Goal: Task Accomplishment & Management: Manage account settings

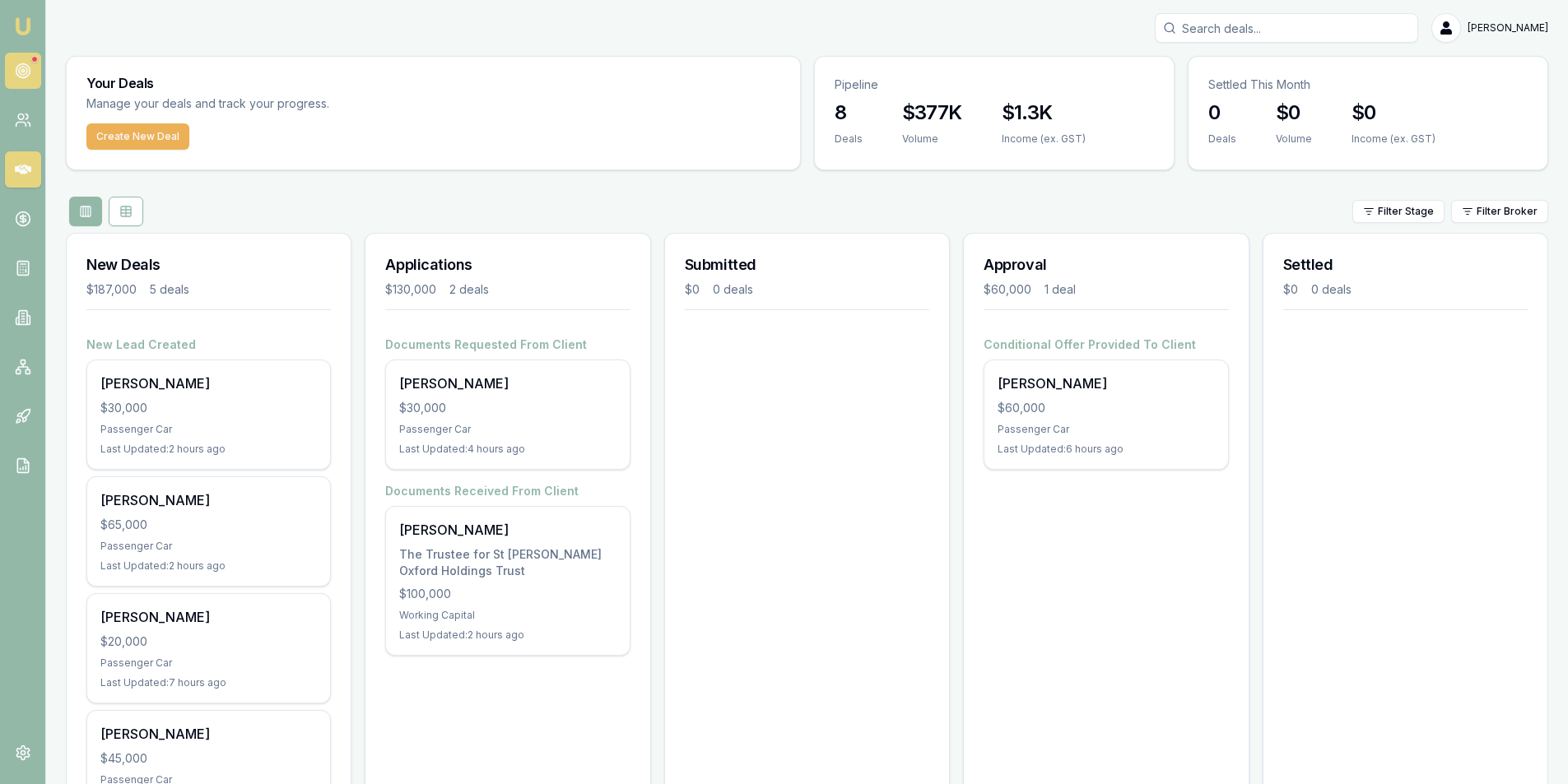
click at [33, 78] on link at bounding box center [23, 70] width 36 height 36
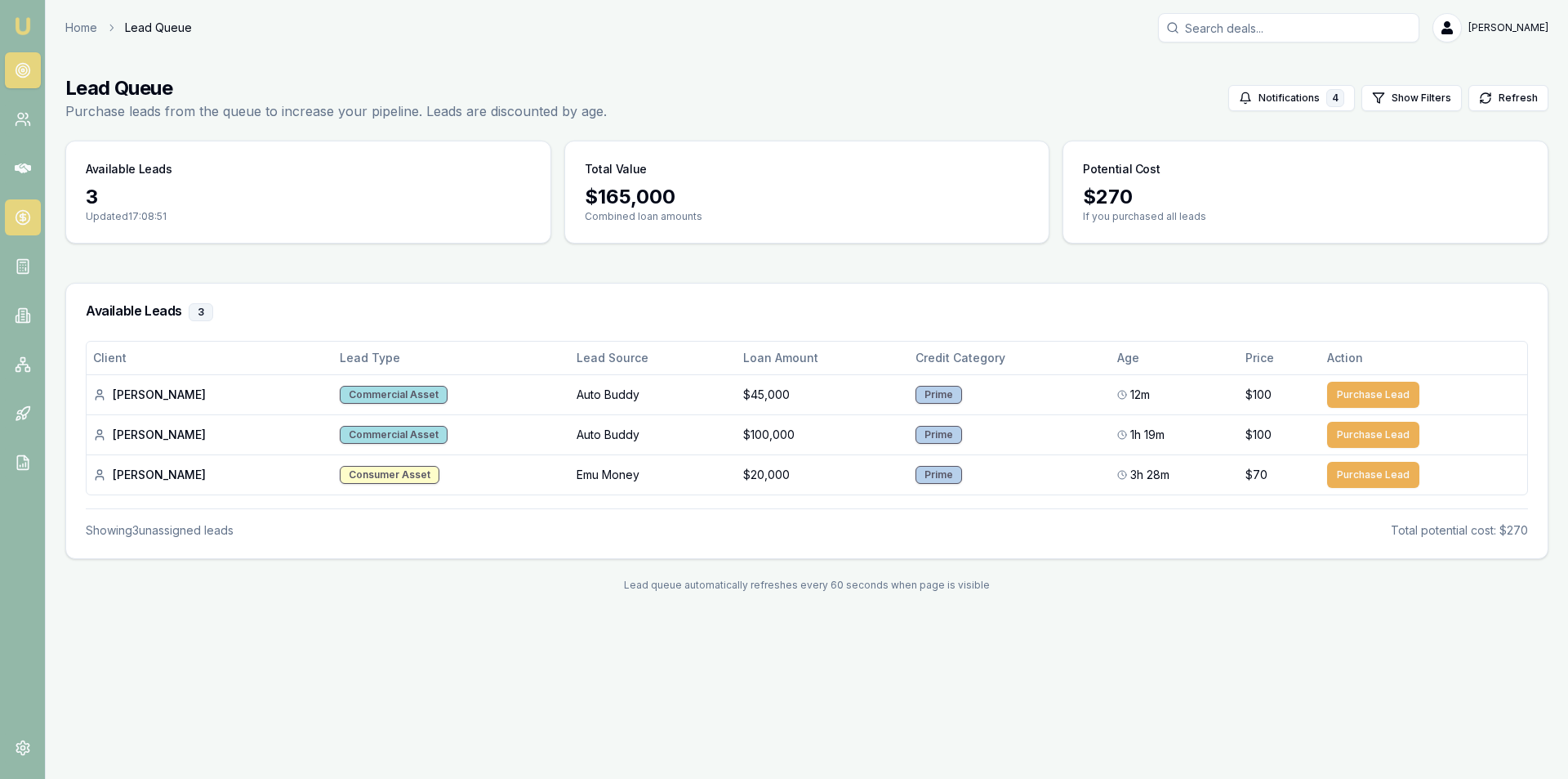
click at [22, 204] on link at bounding box center [22, 217] width 36 height 36
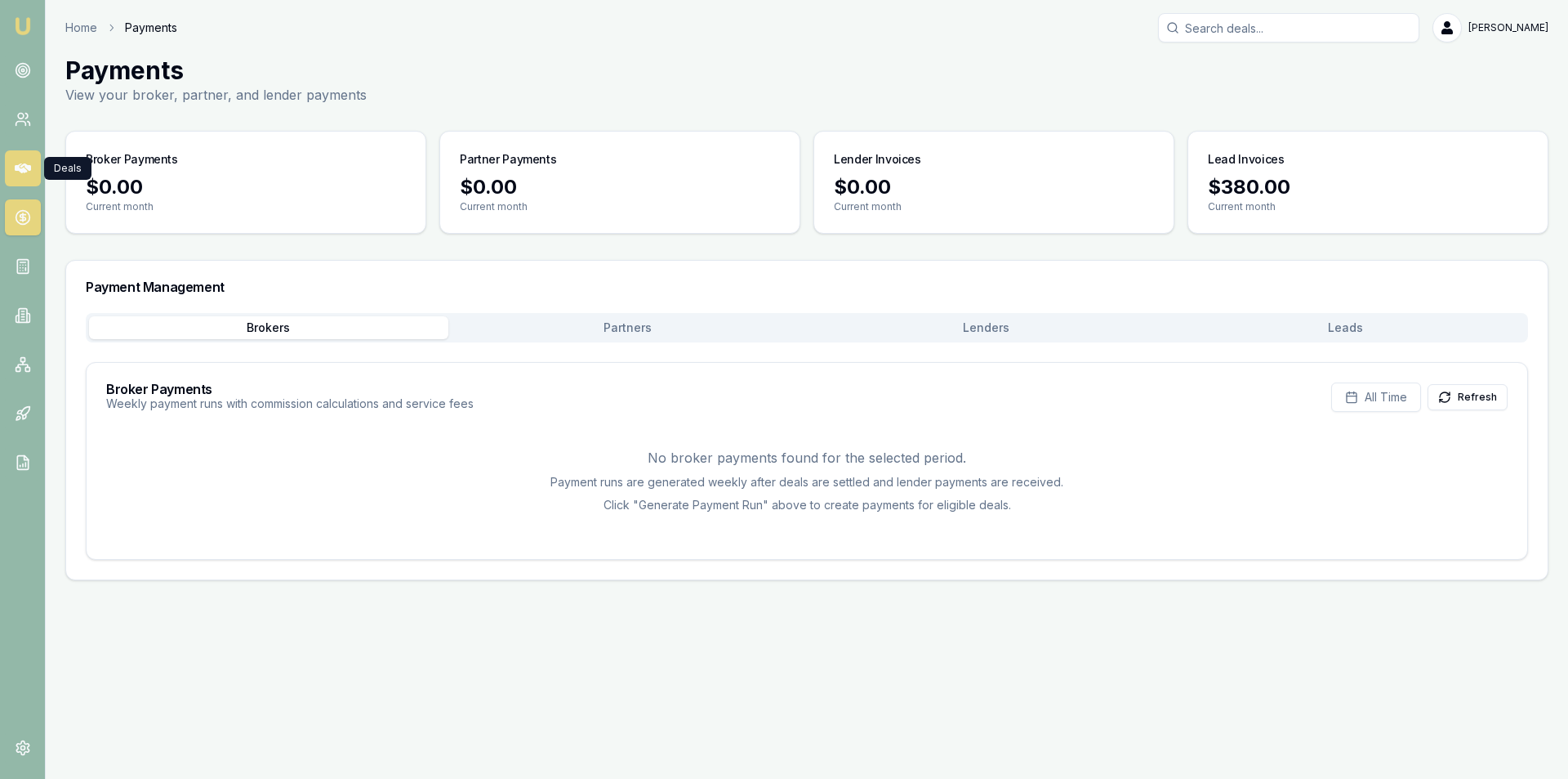
click at [28, 171] on icon at bounding box center [22, 168] width 17 height 10
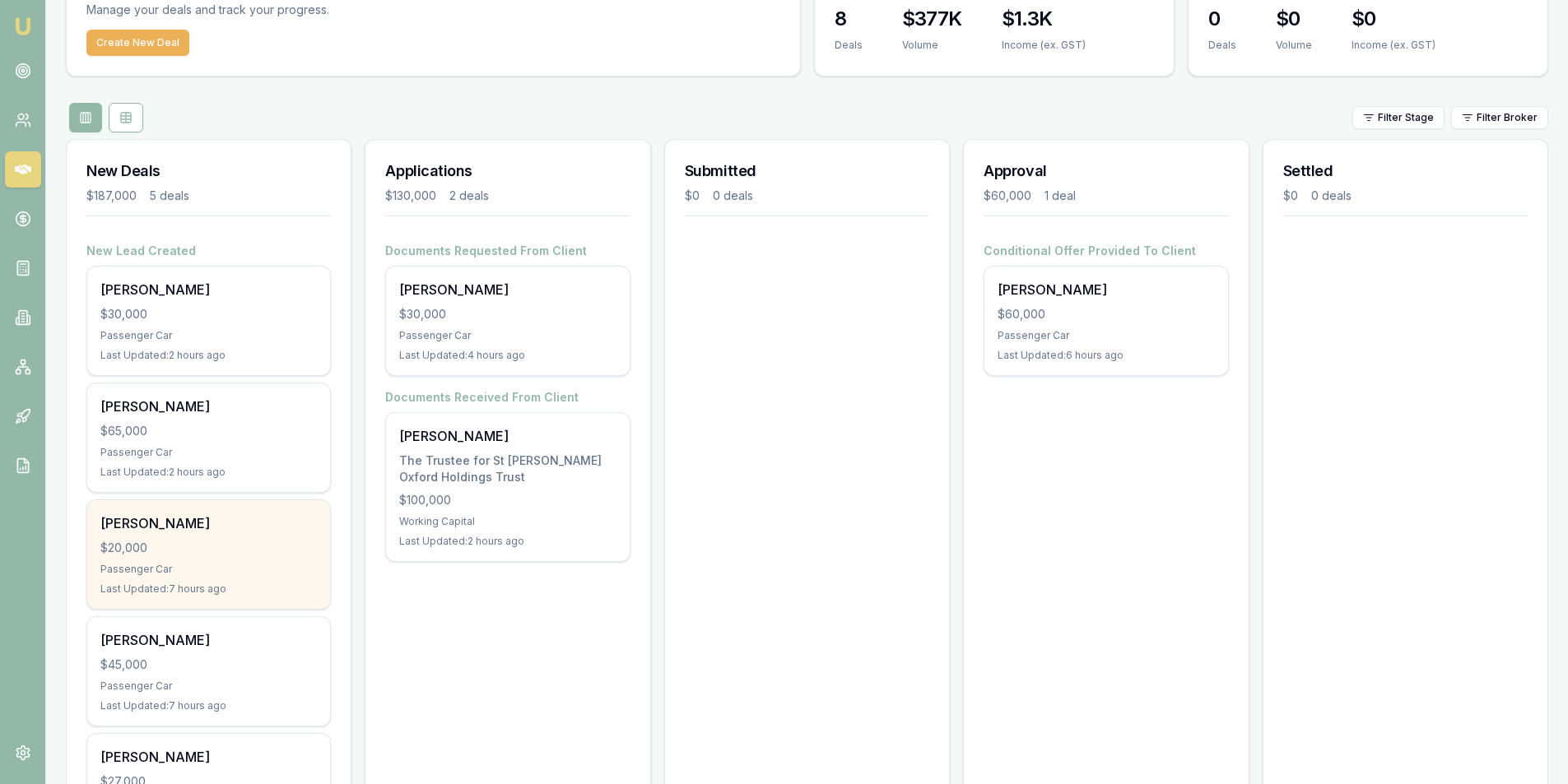
scroll to position [213, 0]
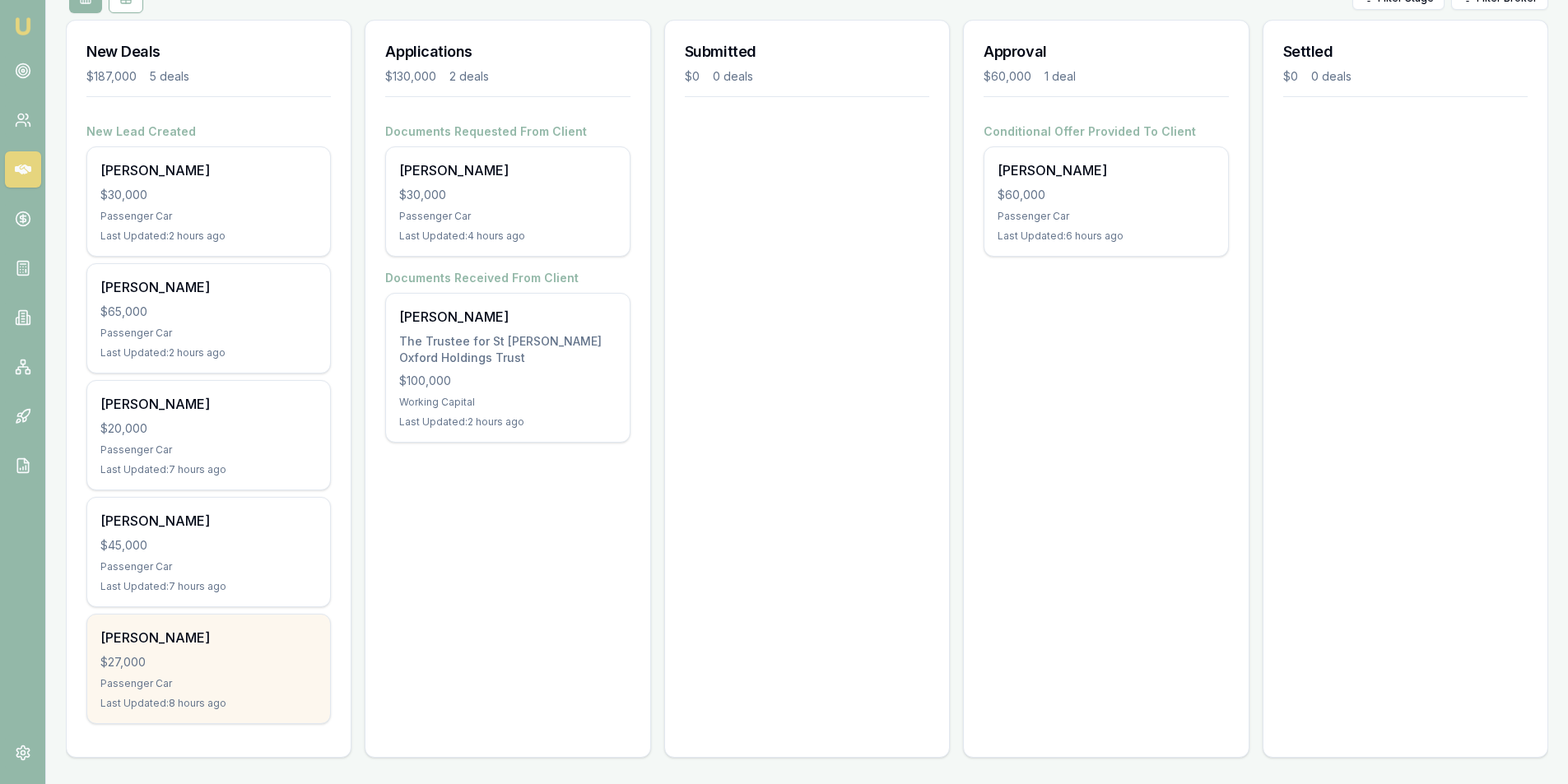
click at [276, 689] on div "Passenger Car" at bounding box center [209, 683] width 217 height 13
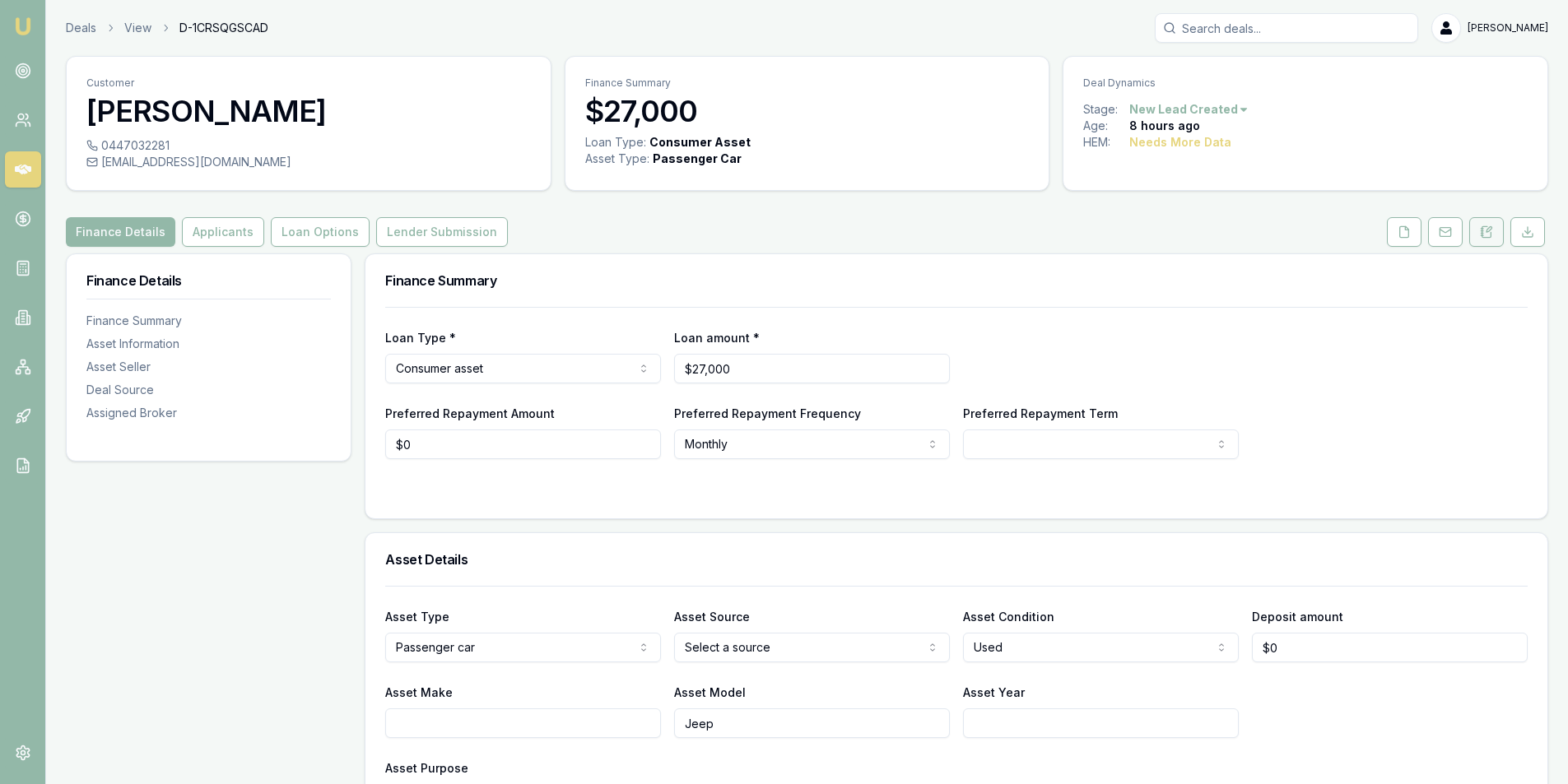
click at [1478, 231] on button at bounding box center [1486, 231] width 34 height 30
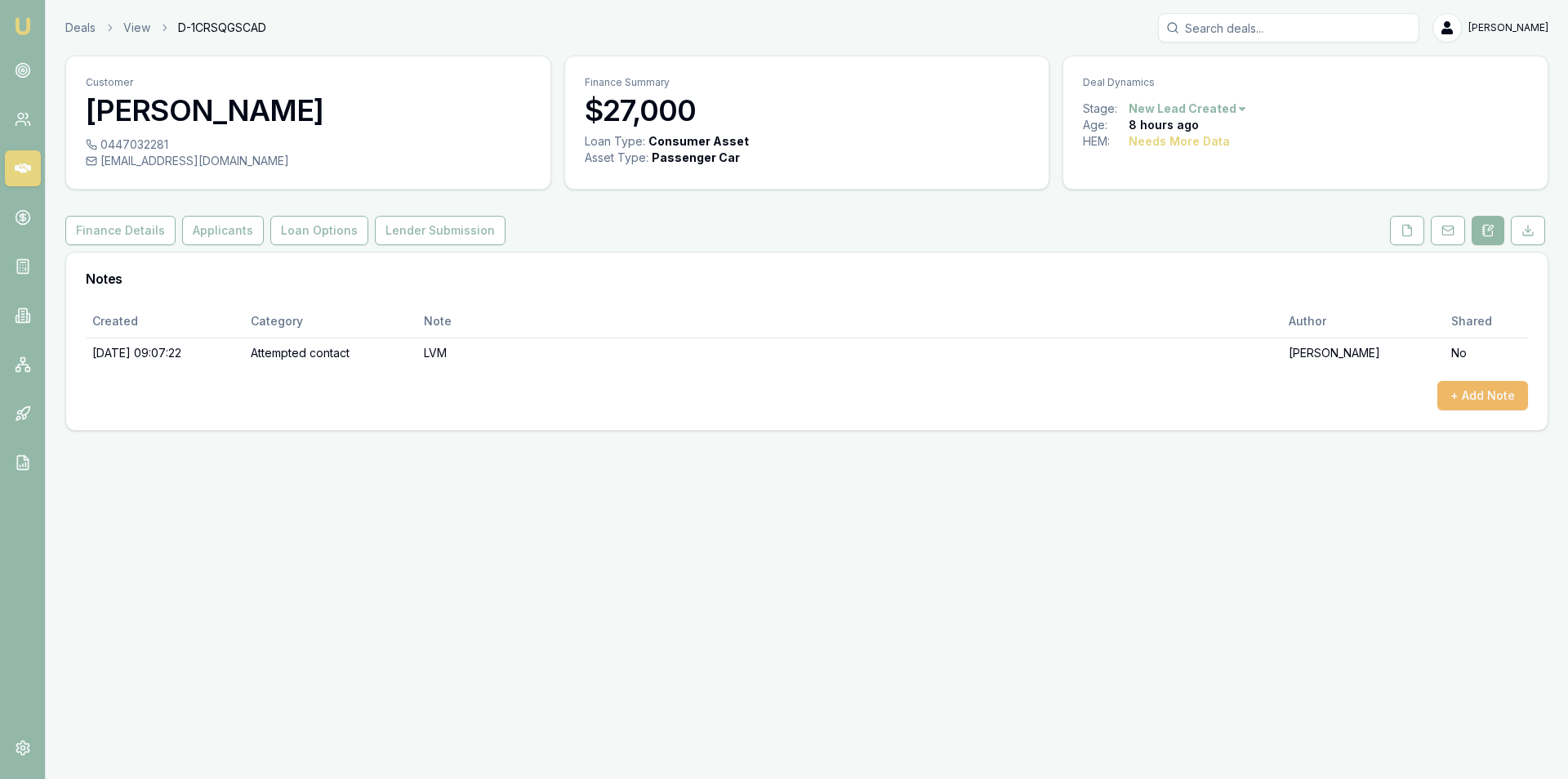
click at [1508, 389] on button "+ Add Note" at bounding box center [1483, 395] width 91 height 29
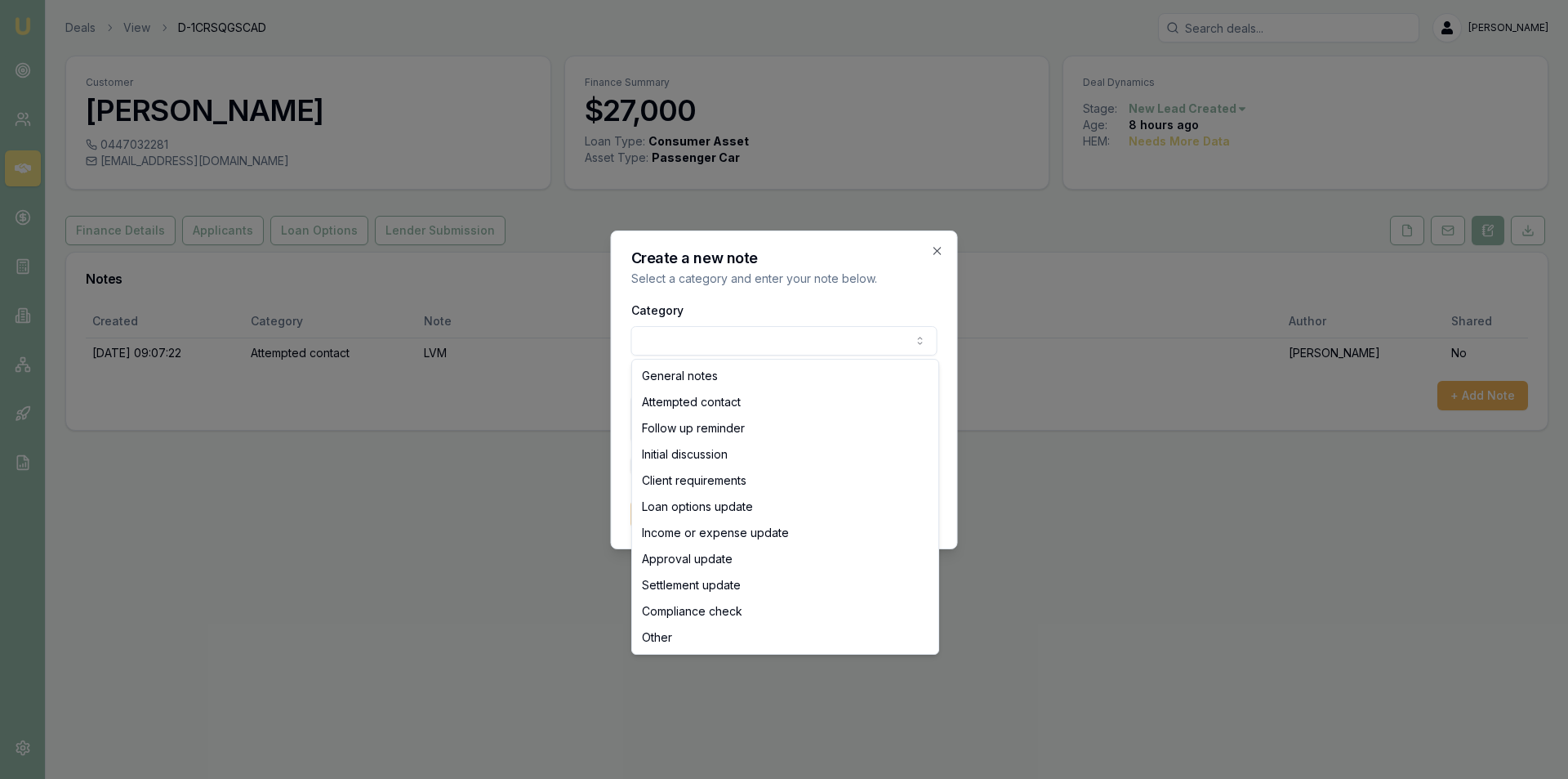
click at [664, 334] on body "Emu Broker Deals View D-1CRSQGSCAD Peter Sarris Toggle Menu Customer Cassandra …" at bounding box center [784, 390] width 1568 height 779
select select "ATTEMPTED_CONTACT"
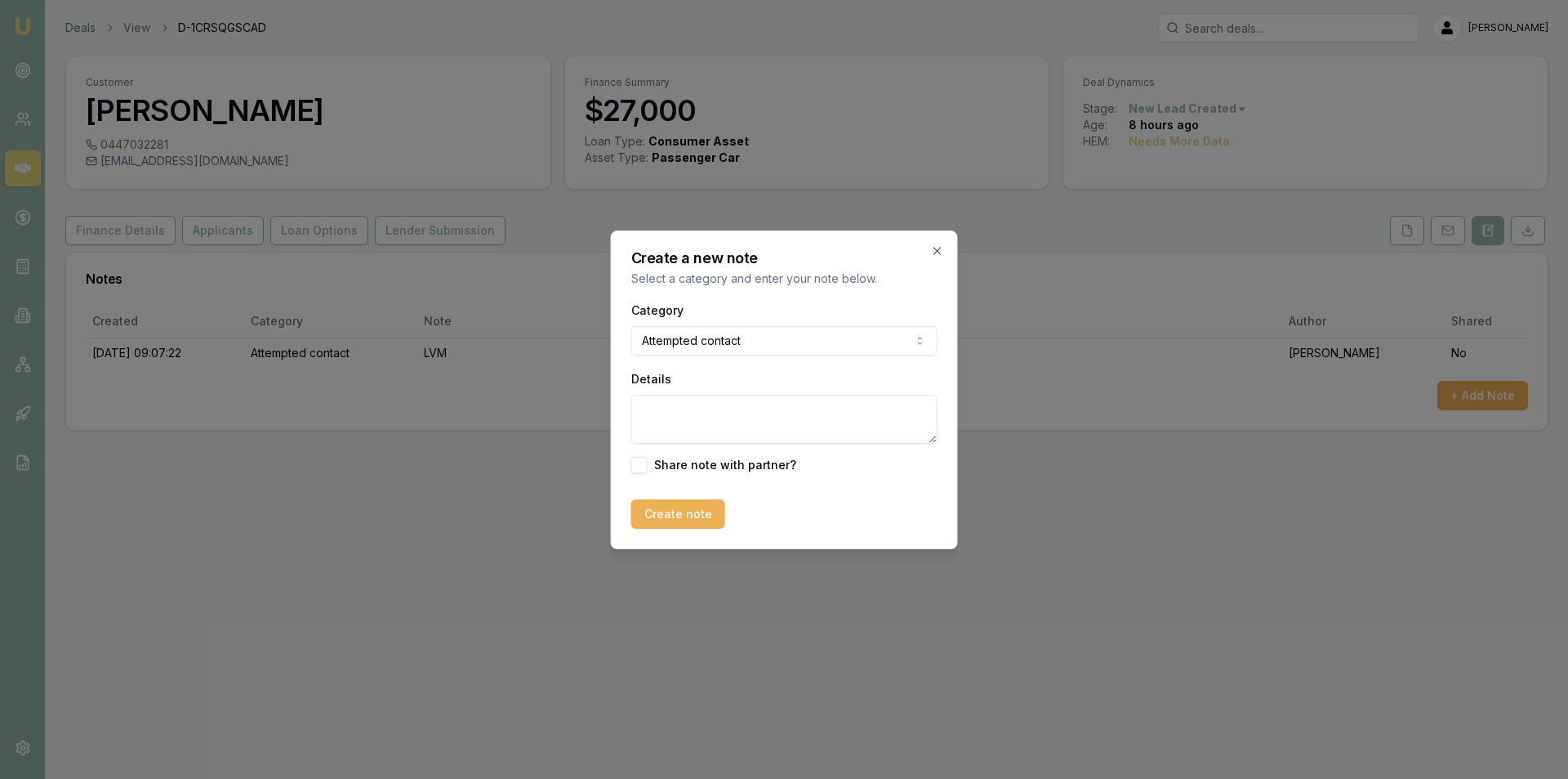
click at [720, 406] on textarea "Details" at bounding box center [784, 419] width 306 height 49
type textarea "sent sms"
click at [653, 527] on button "Create note" at bounding box center [678, 514] width 94 height 29
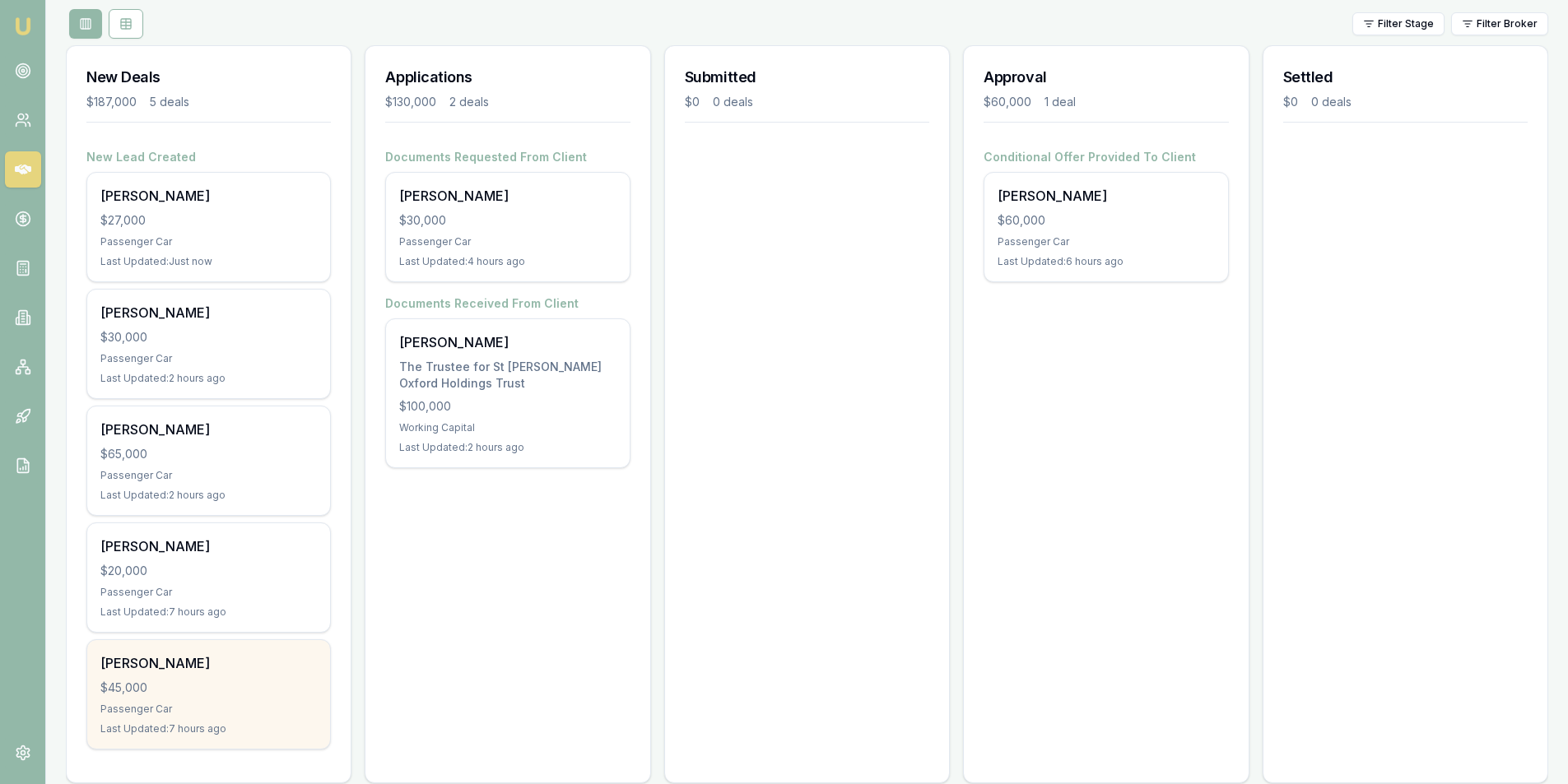
scroll to position [213, 0]
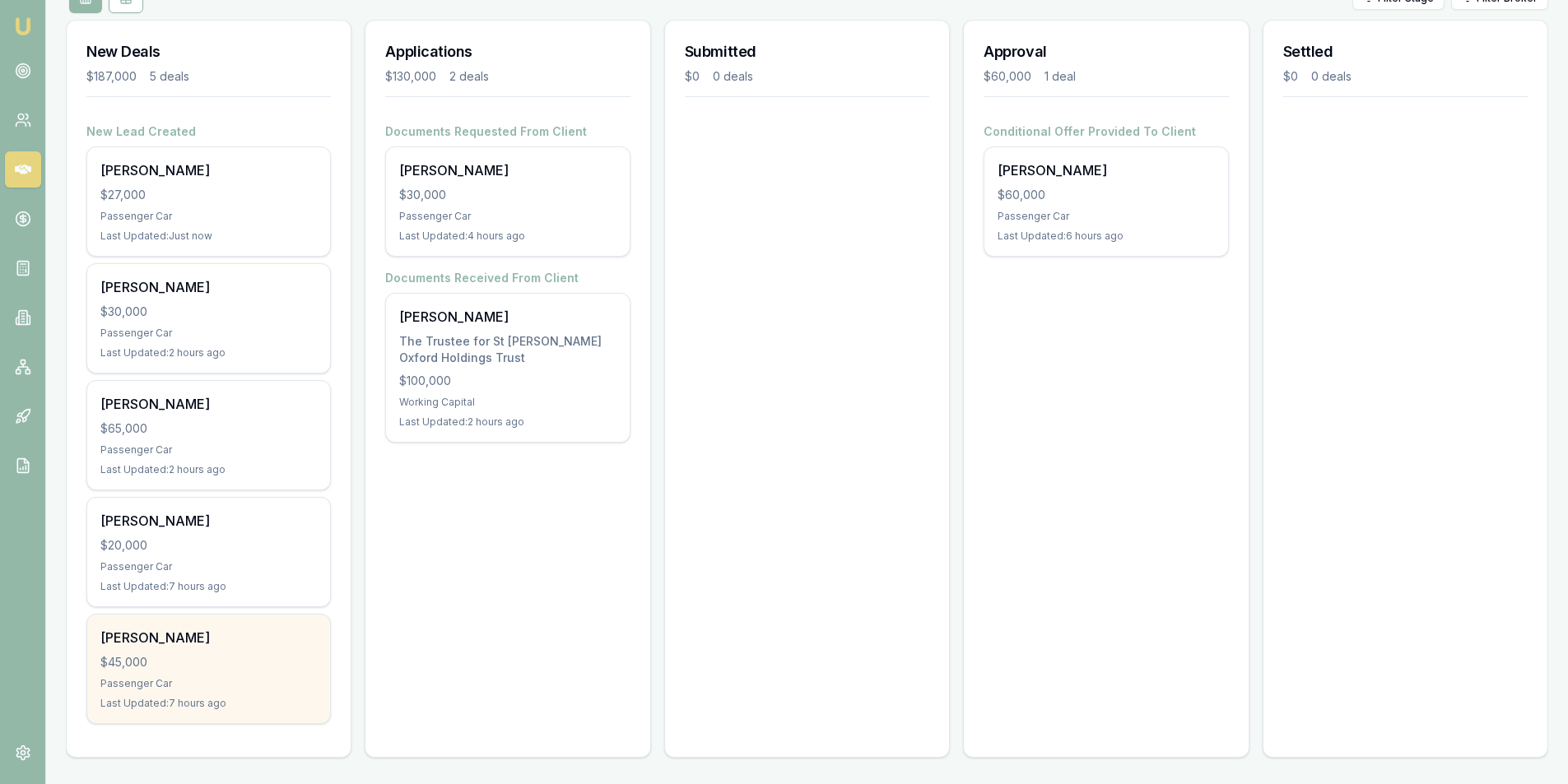
click at [253, 682] on div "Passenger Car" at bounding box center [209, 683] width 217 height 13
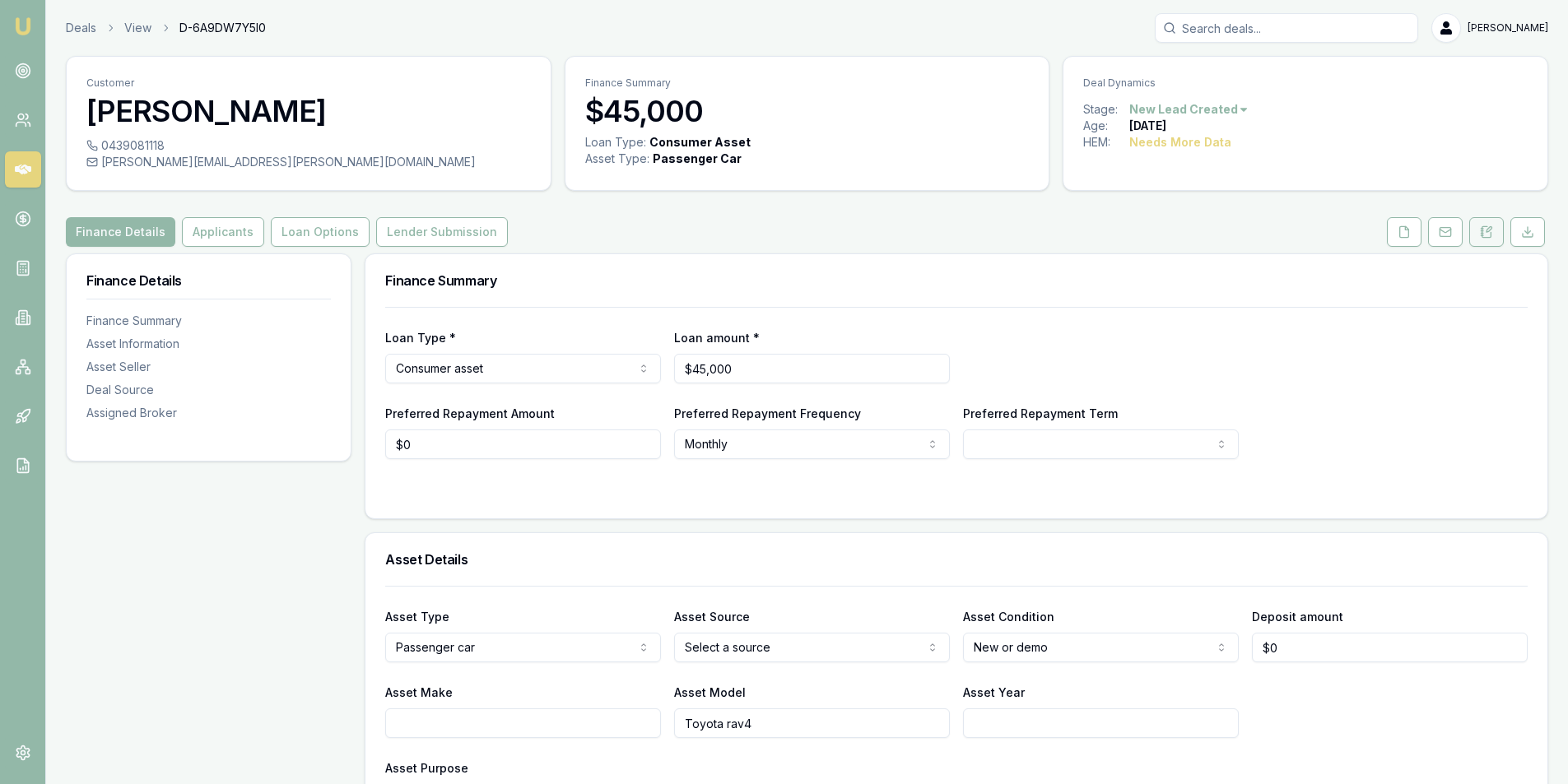
click at [1488, 223] on button at bounding box center [1486, 231] width 34 height 30
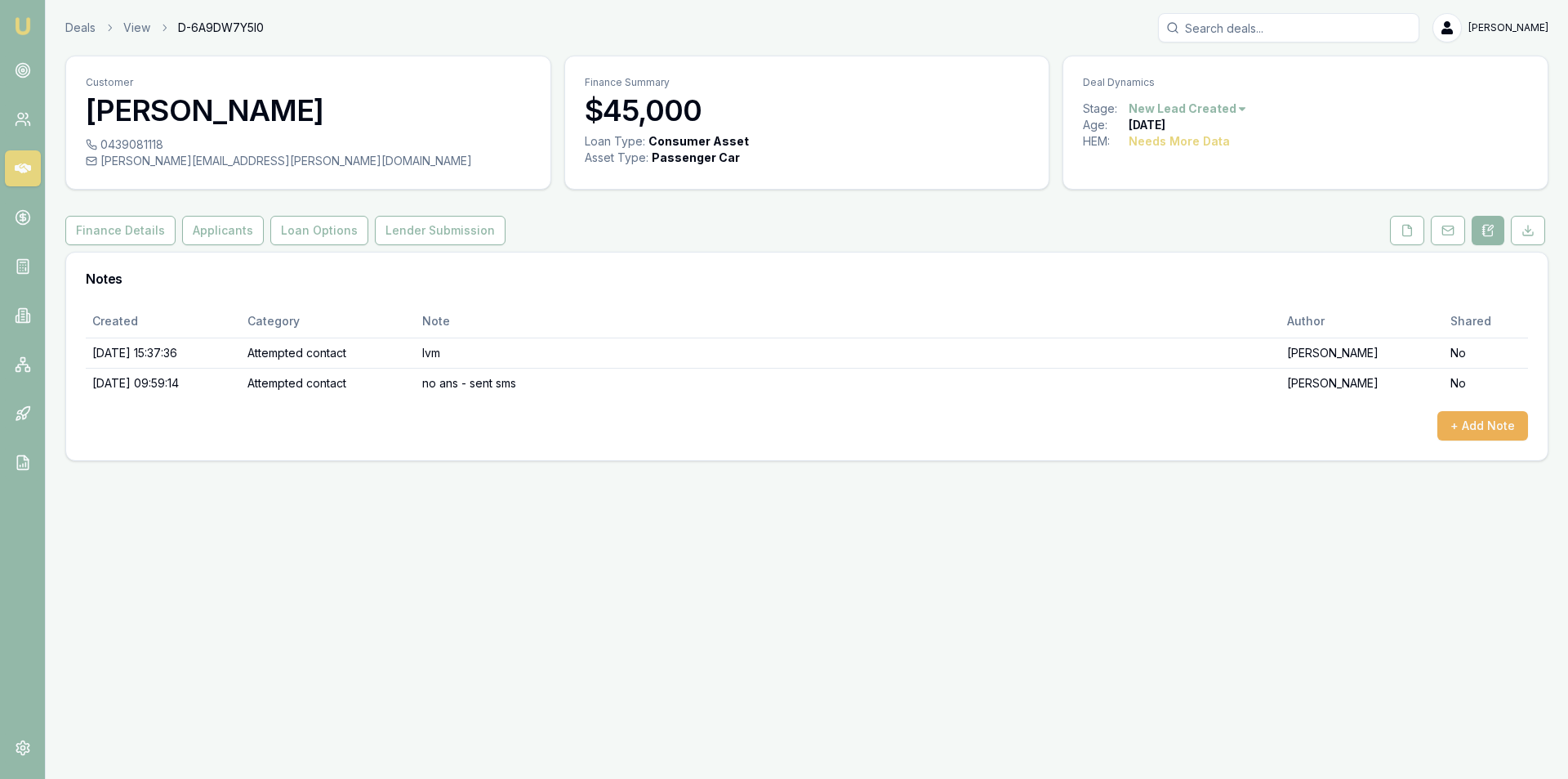
click at [195, 162] on div "brett.favell@hotmail.com" at bounding box center [308, 160] width 445 height 17
copy div "brett.favell@hotmail.com"
click at [1464, 435] on button "+ Add Note" at bounding box center [1483, 426] width 91 height 29
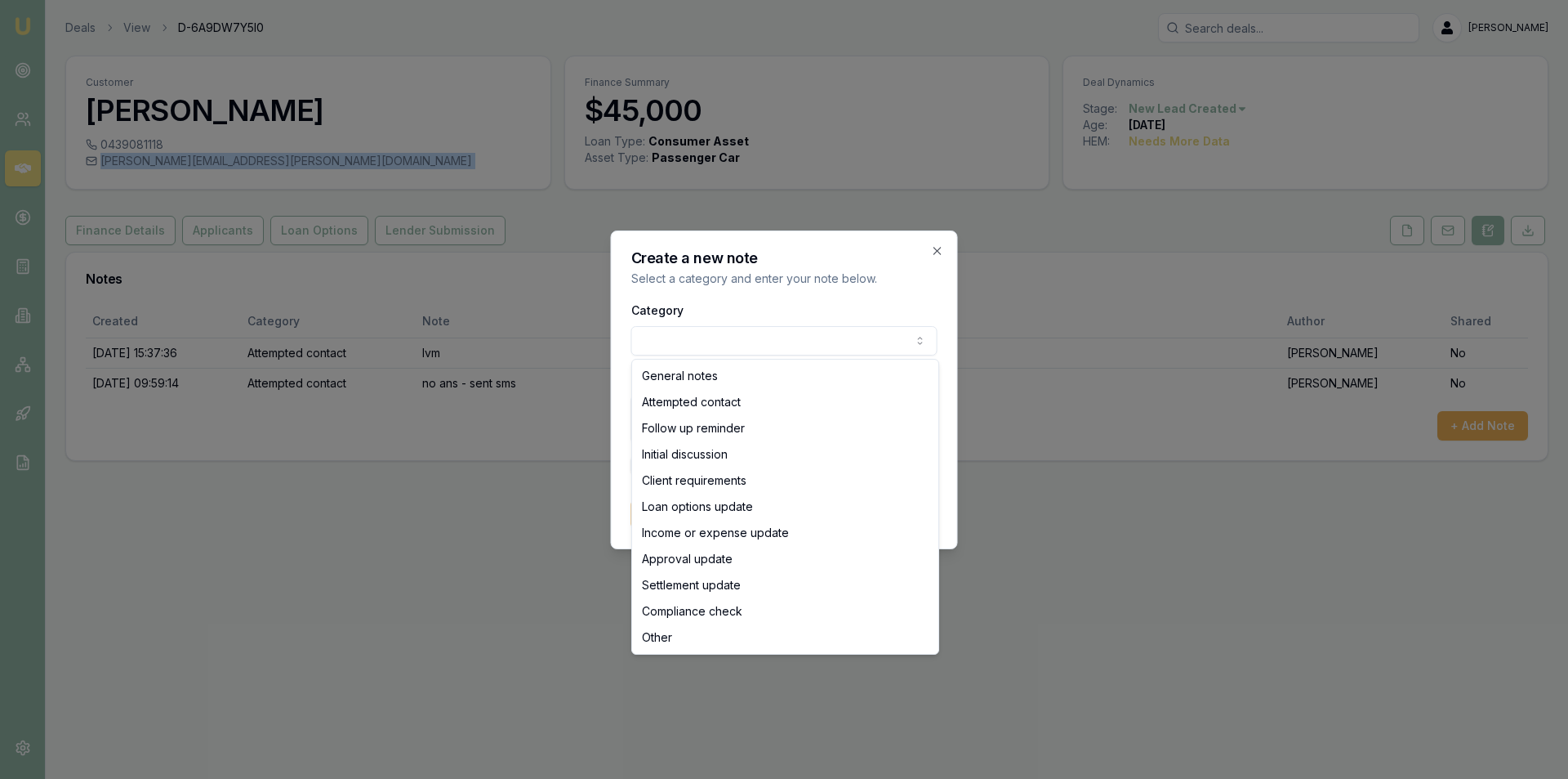
click at [679, 340] on body "Emu Broker Deals View D-6A9DW7Y5I0 Peter Sarris Toggle Menu Customer Brett Fave…" at bounding box center [784, 390] width 1568 height 779
select select "ATTEMPTED_CONTACT"
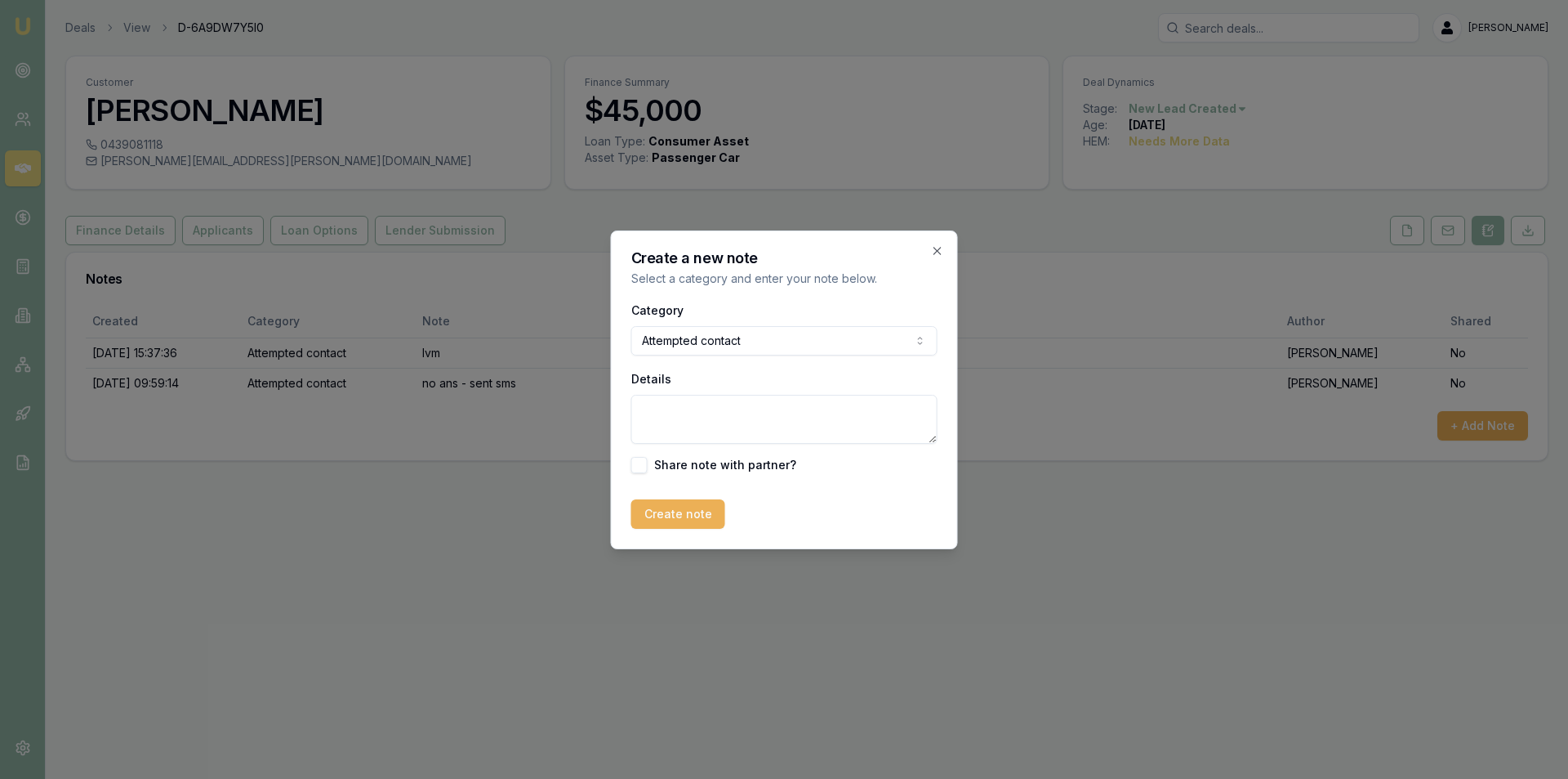
click at [711, 398] on textarea "Details" at bounding box center [784, 419] width 306 height 49
type textarea "Email sent to customer"
click at [705, 515] on button "Create note" at bounding box center [678, 514] width 94 height 29
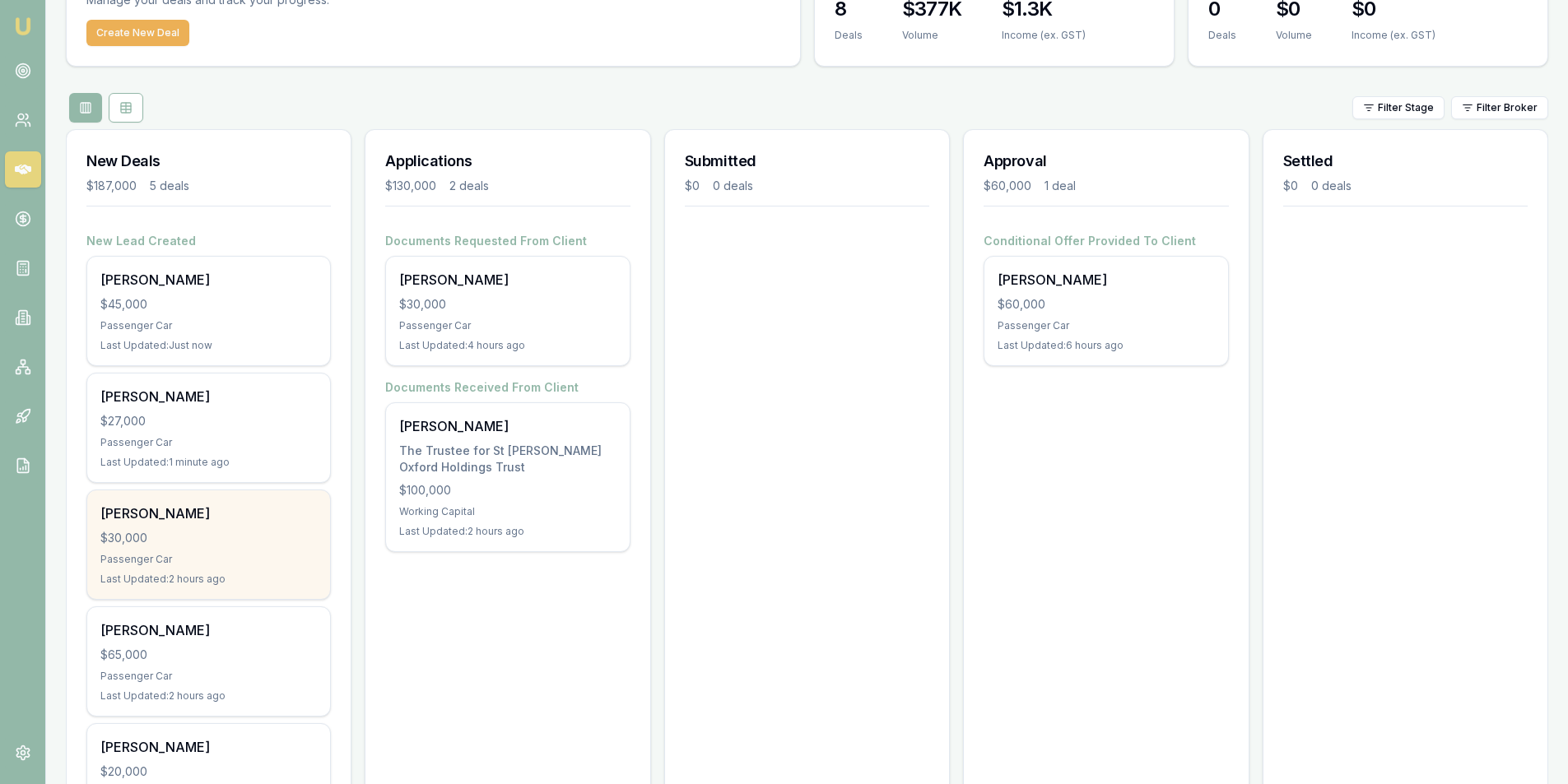
scroll to position [213, 0]
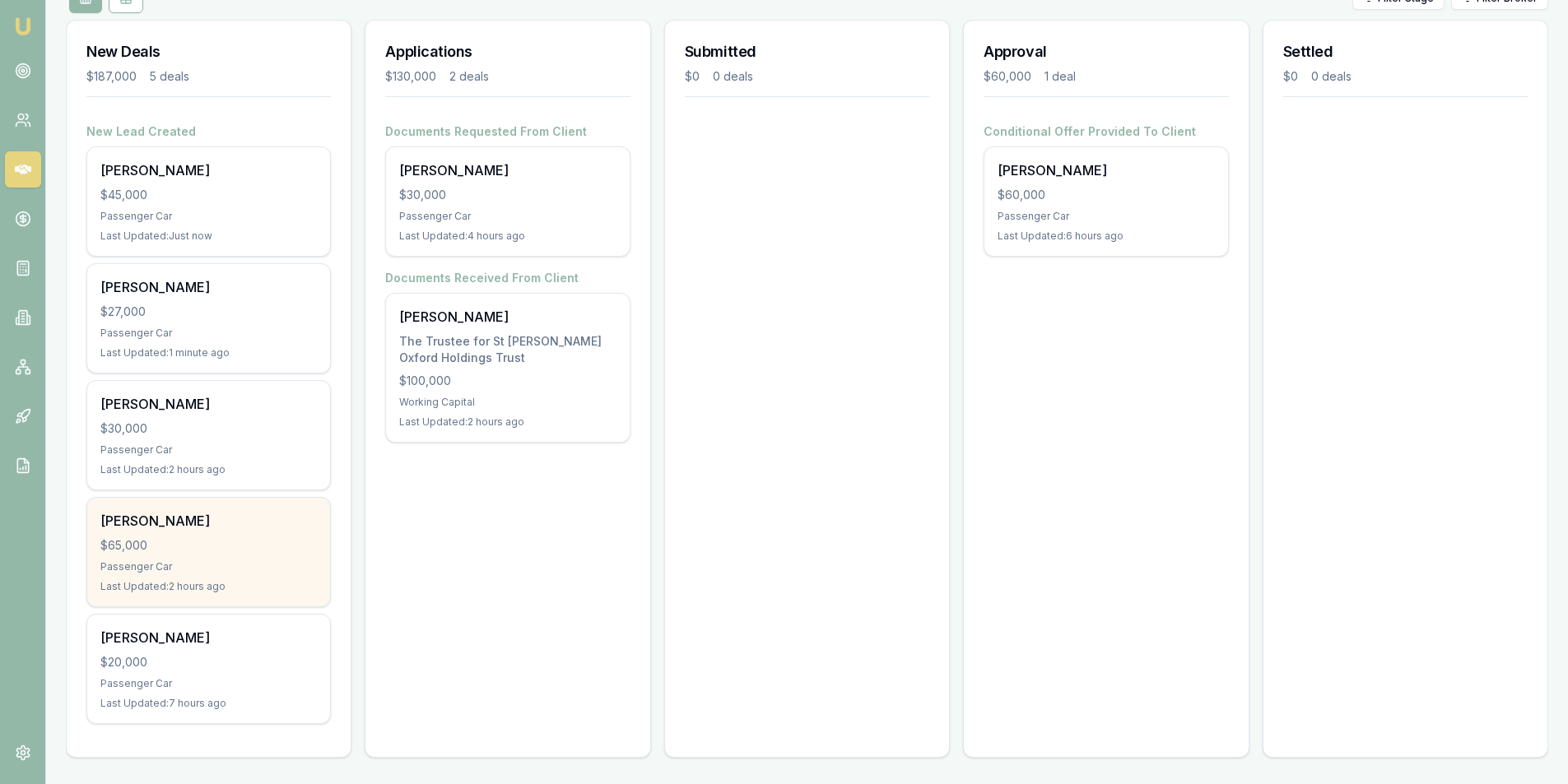
click at [233, 549] on div "$65,000" at bounding box center [209, 545] width 217 height 17
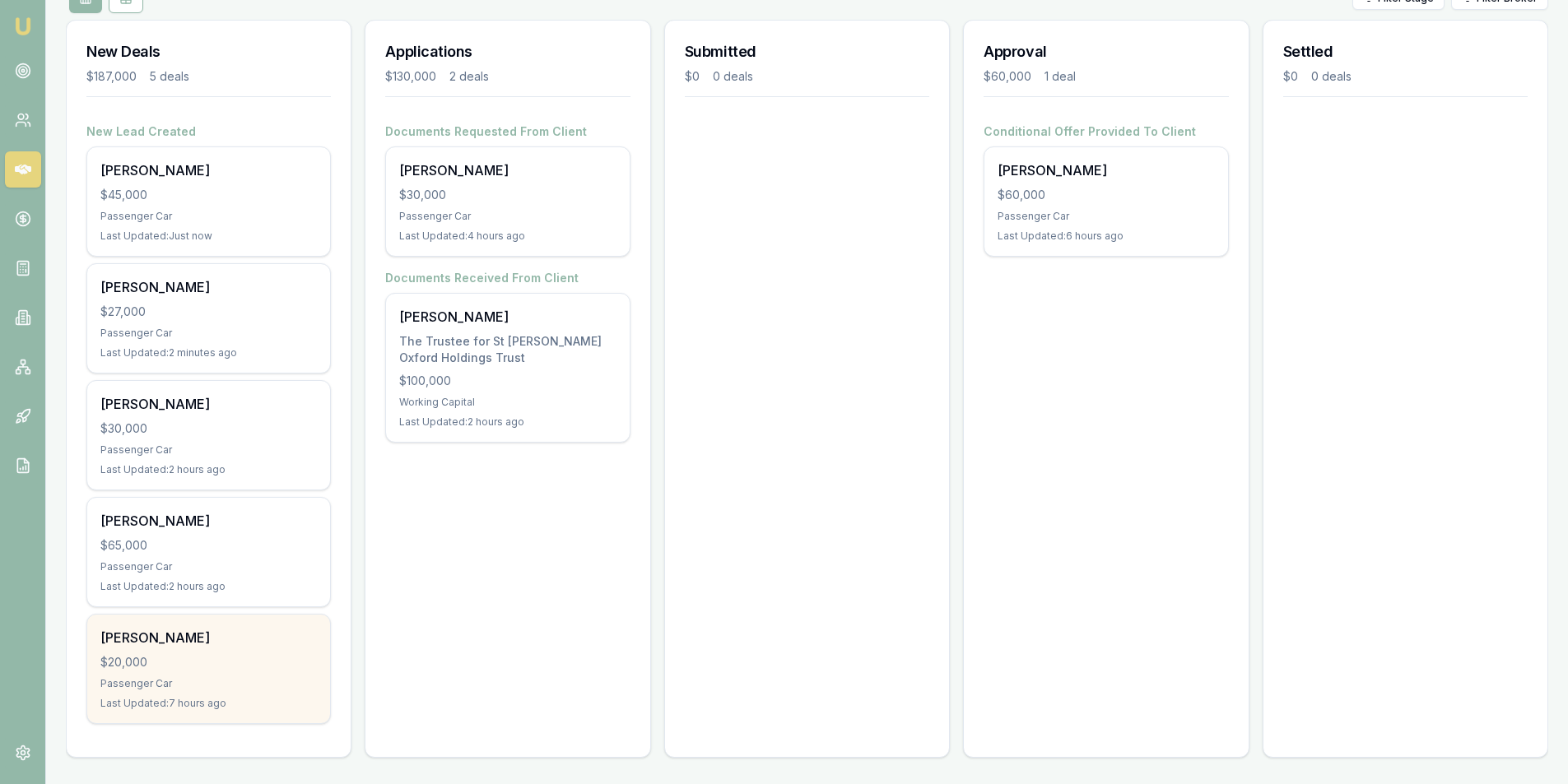
click at [189, 656] on div "$20,000" at bounding box center [209, 662] width 217 height 17
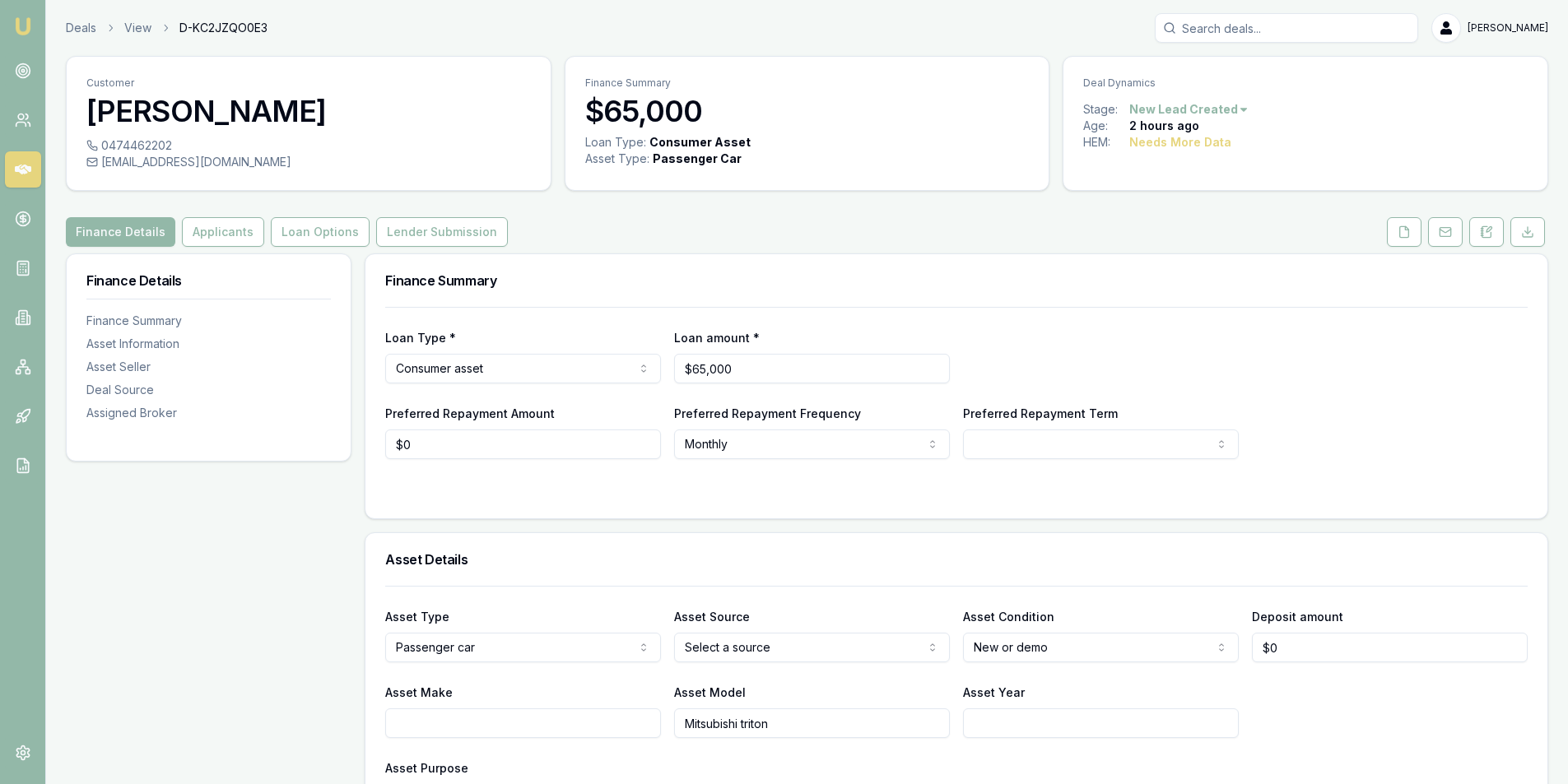
click at [170, 159] on div "bartsmets@dodo.com.au" at bounding box center [308, 162] width 444 height 17
click at [170, 159] on div "[EMAIL_ADDRESS][DOMAIN_NAME]" at bounding box center [308, 162] width 444 height 17
copy div "[EMAIL_ADDRESS][DOMAIN_NAME]"
click at [178, 163] on div "[EMAIL_ADDRESS][DOMAIN_NAME]" at bounding box center [308, 162] width 444 height 17
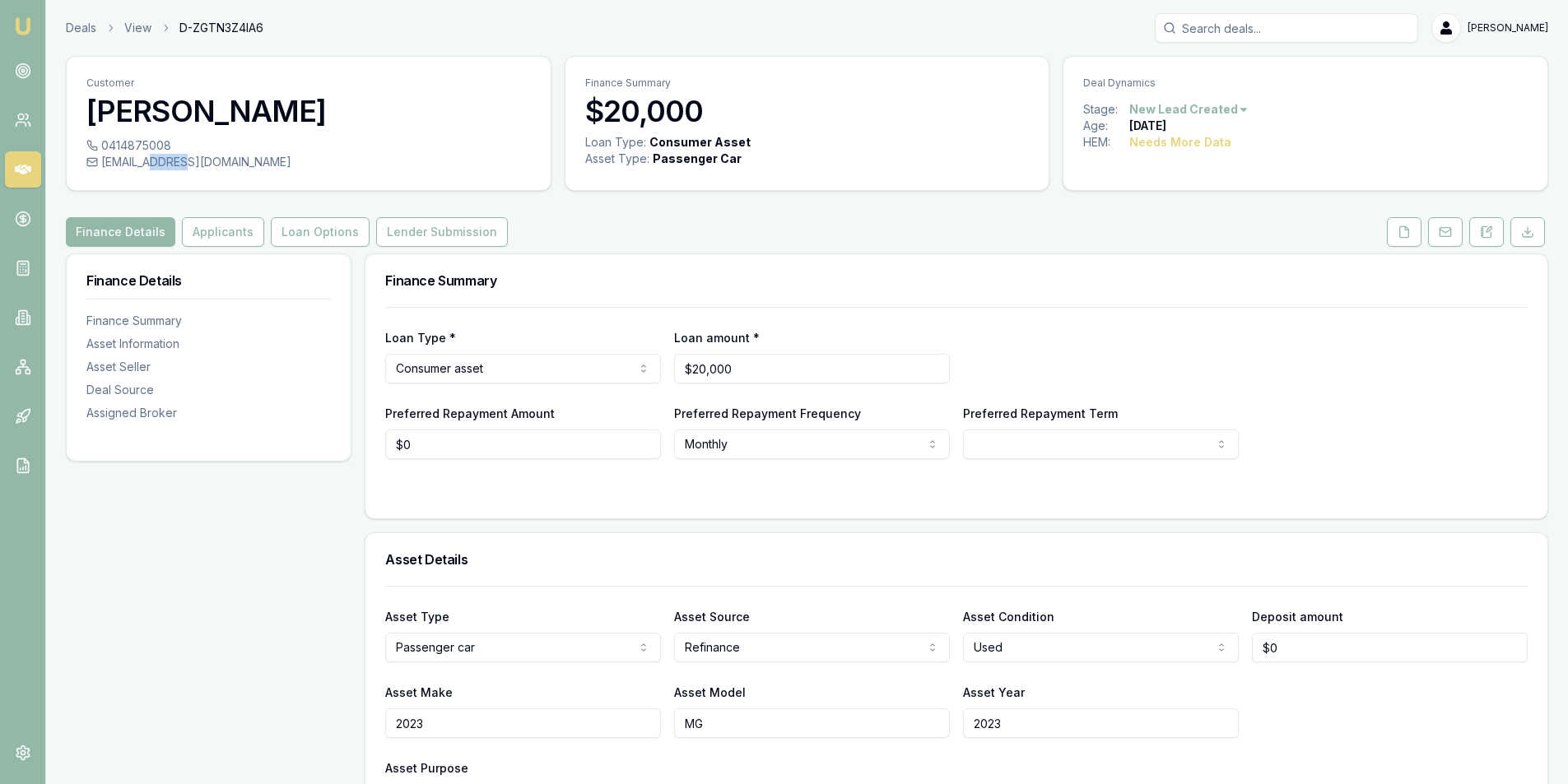
click at [178, 163] on div "[EMAIL_ADDRESS][DOMAIN_NAME]" at bounding box center [308, 162] width 444 height 17
copy div "mehru98@gmail.com"
click at [1489, 231] on icon at bounding box center [1488, 229] width 5 height 5
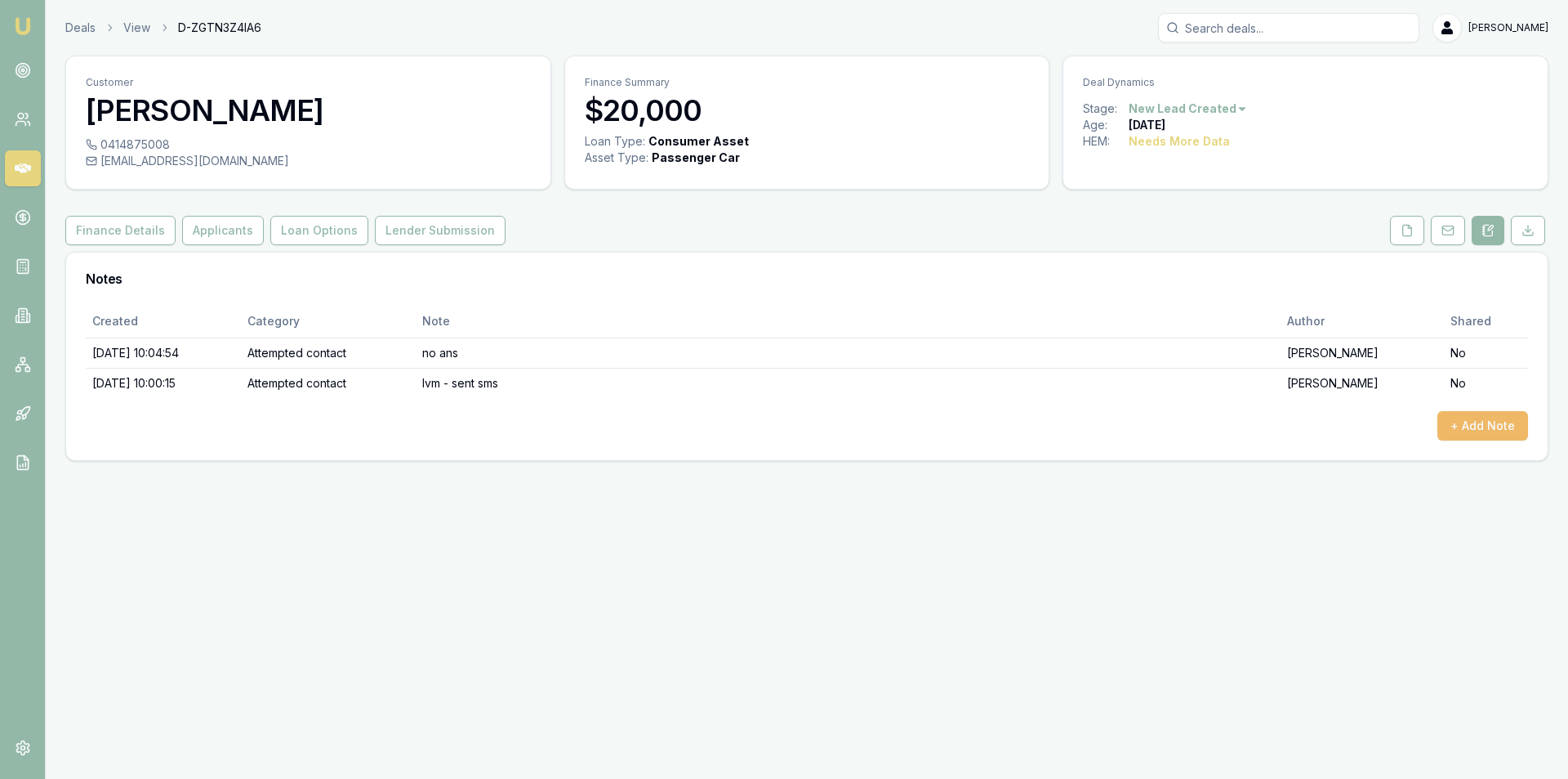
click at [1471, 424] on button "+ Add Note" at bounding box center [1483, 426] width 91 height 29
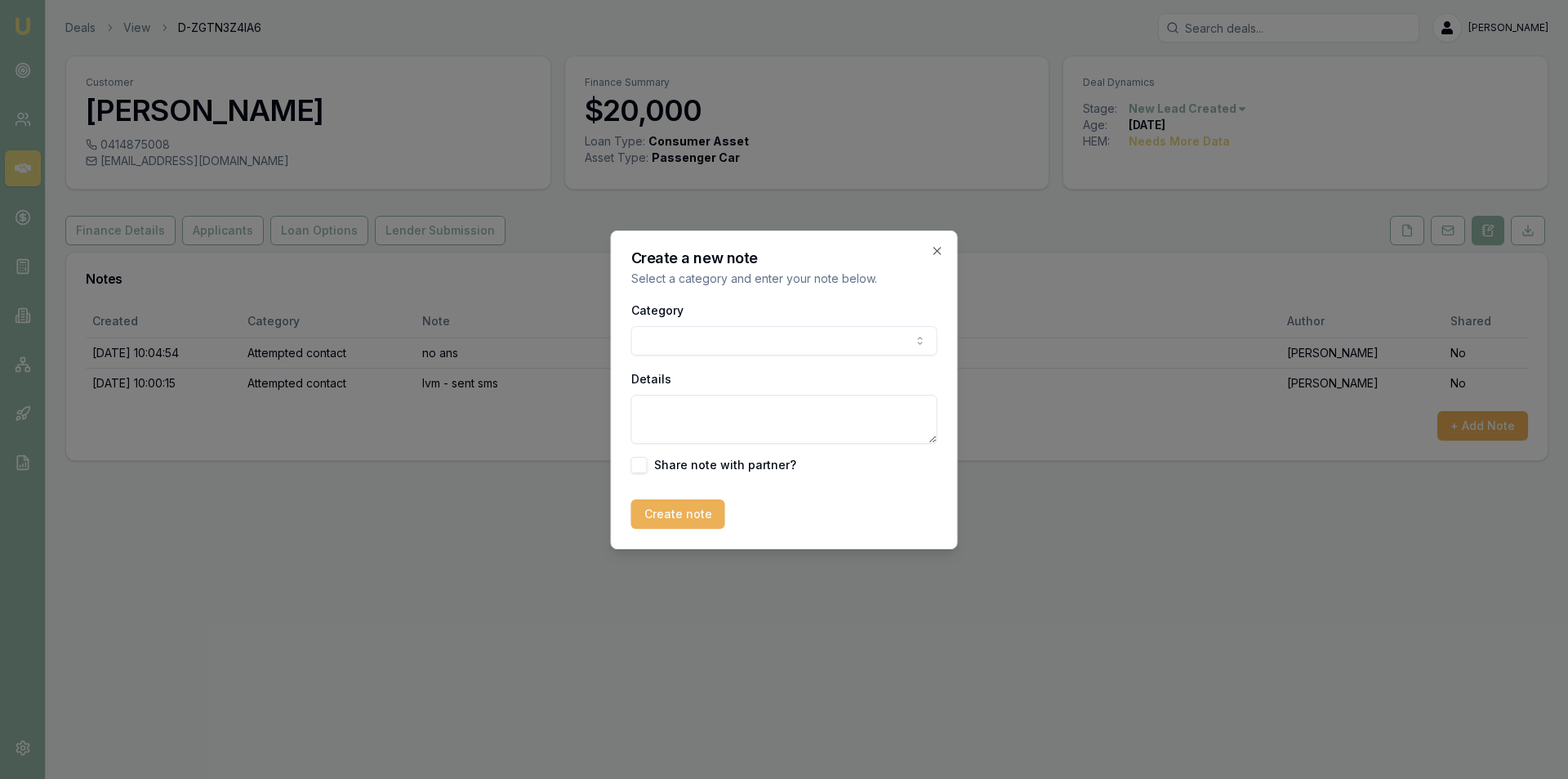
click at [673, 347] on body "Emu Broker Deals View D-ZGTN3Z4IA6 Peter Sarris Toggle Menu Customer Mehreen Sy…" at bounding box center [784, 390] width 1568 height 779
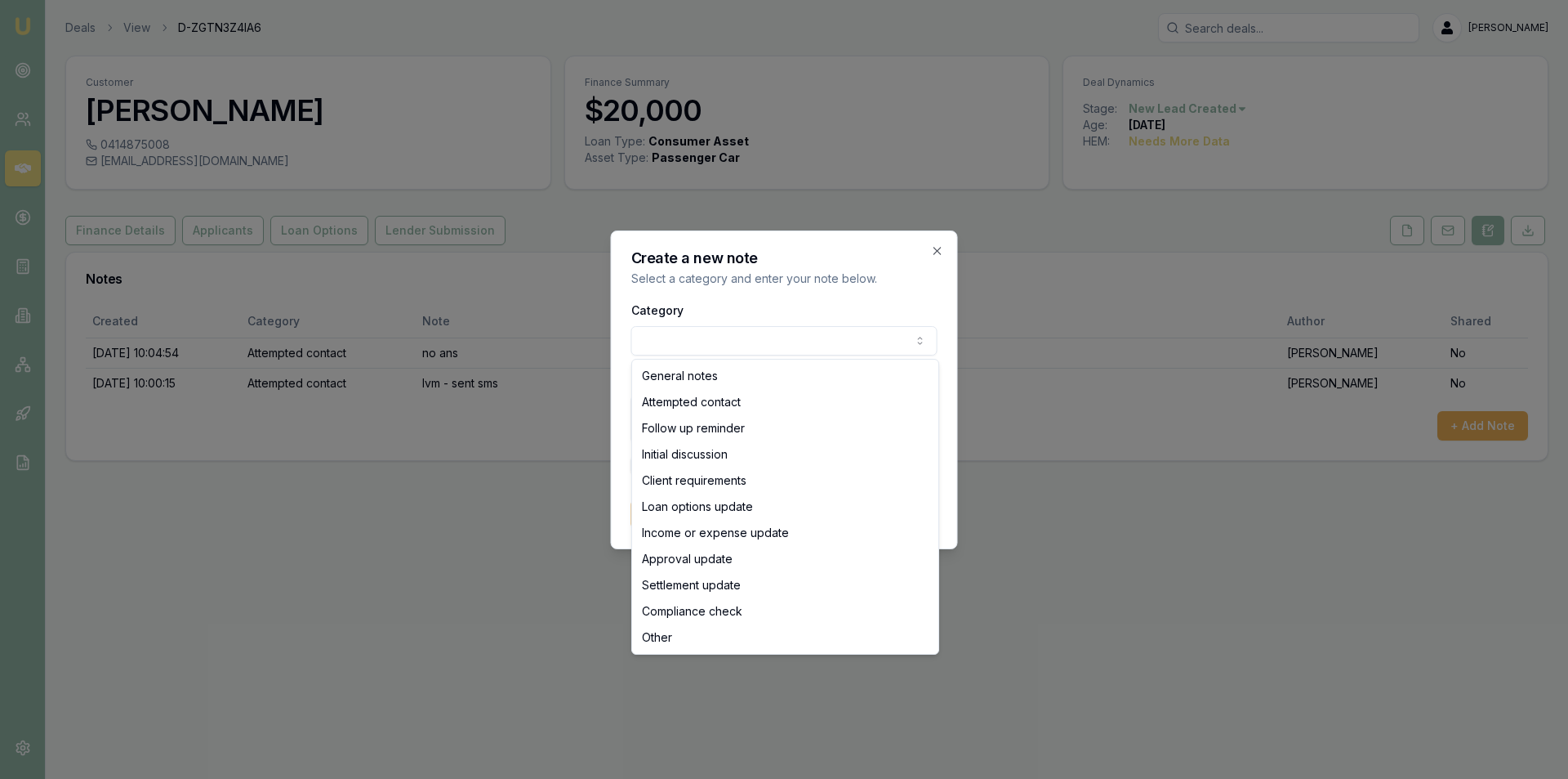
select select "ATTEMPTED_CONTACT"
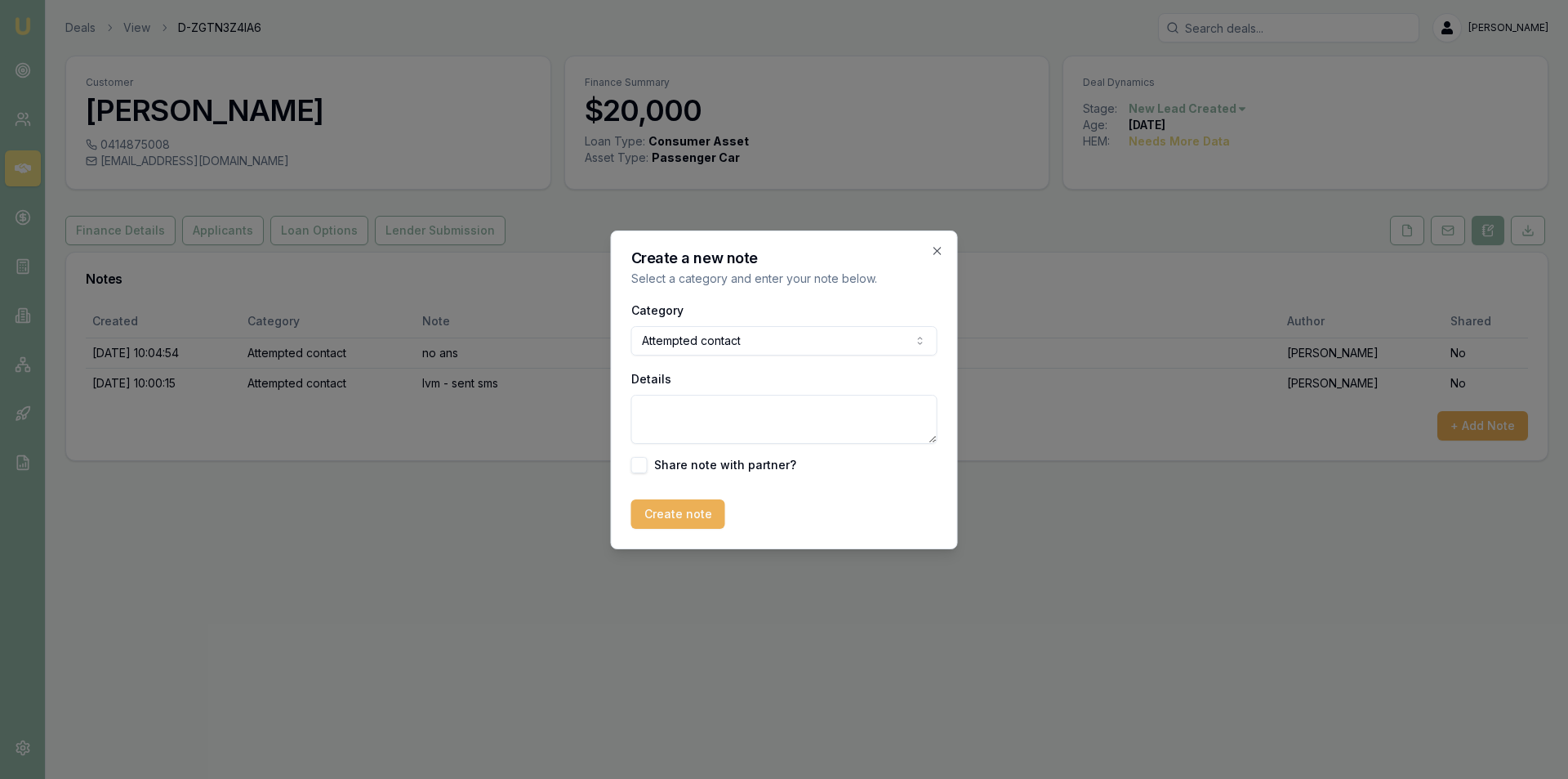
click at [745, 417] on textarea "Details" at bounding box center [784, 419] width 306 height 49
type textarea "Sent email"
click at [686, 509] on button "Create note" at bounding box center [678, 514] width 94 height 29
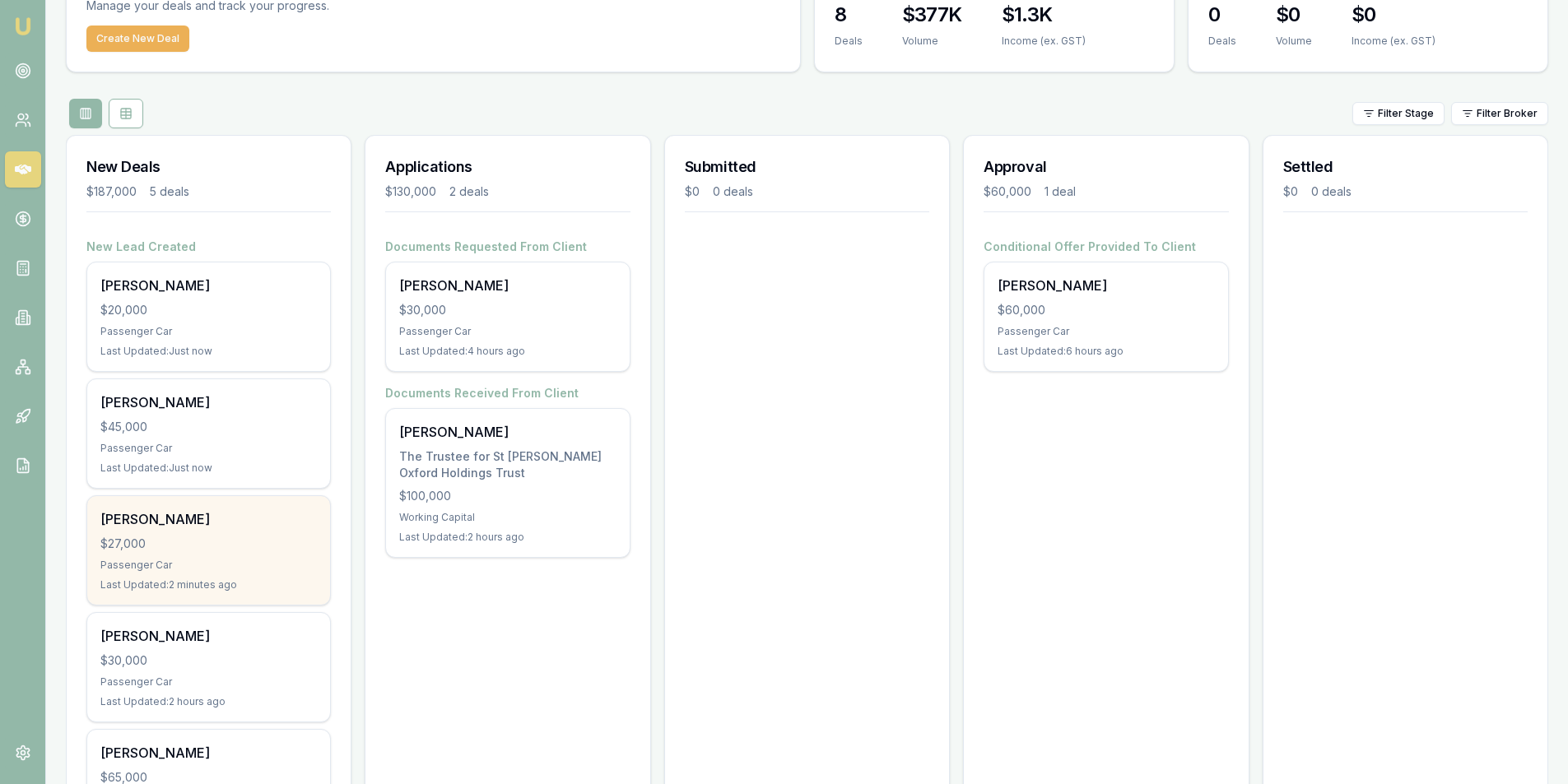
scroll to position [213, 0]
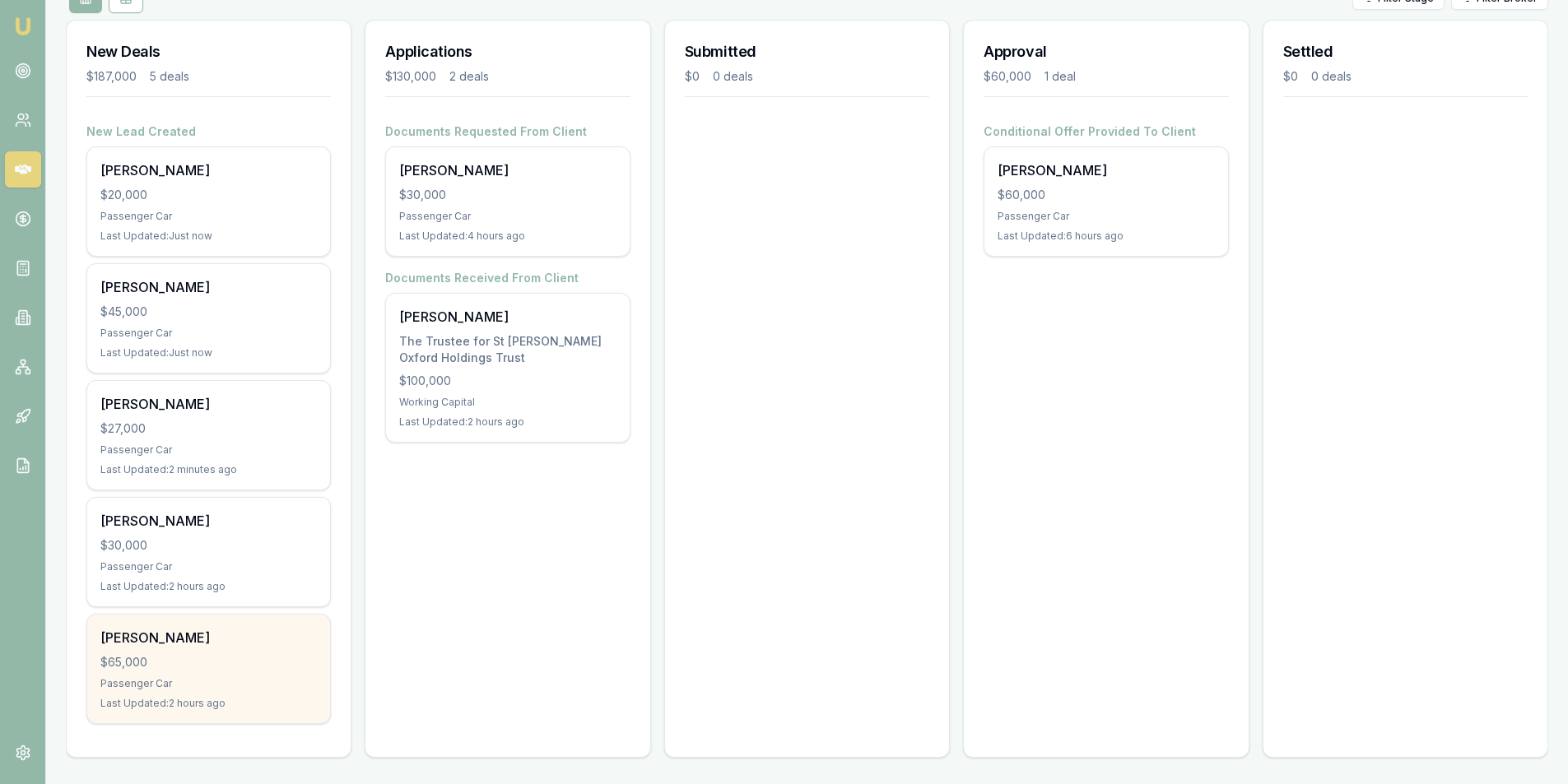
click at [254, 691] on div "Bart Smets $65,000 Passenger Car Last Updated: 2 hours ago" at bounding box center [209, 669] width 242 height 108
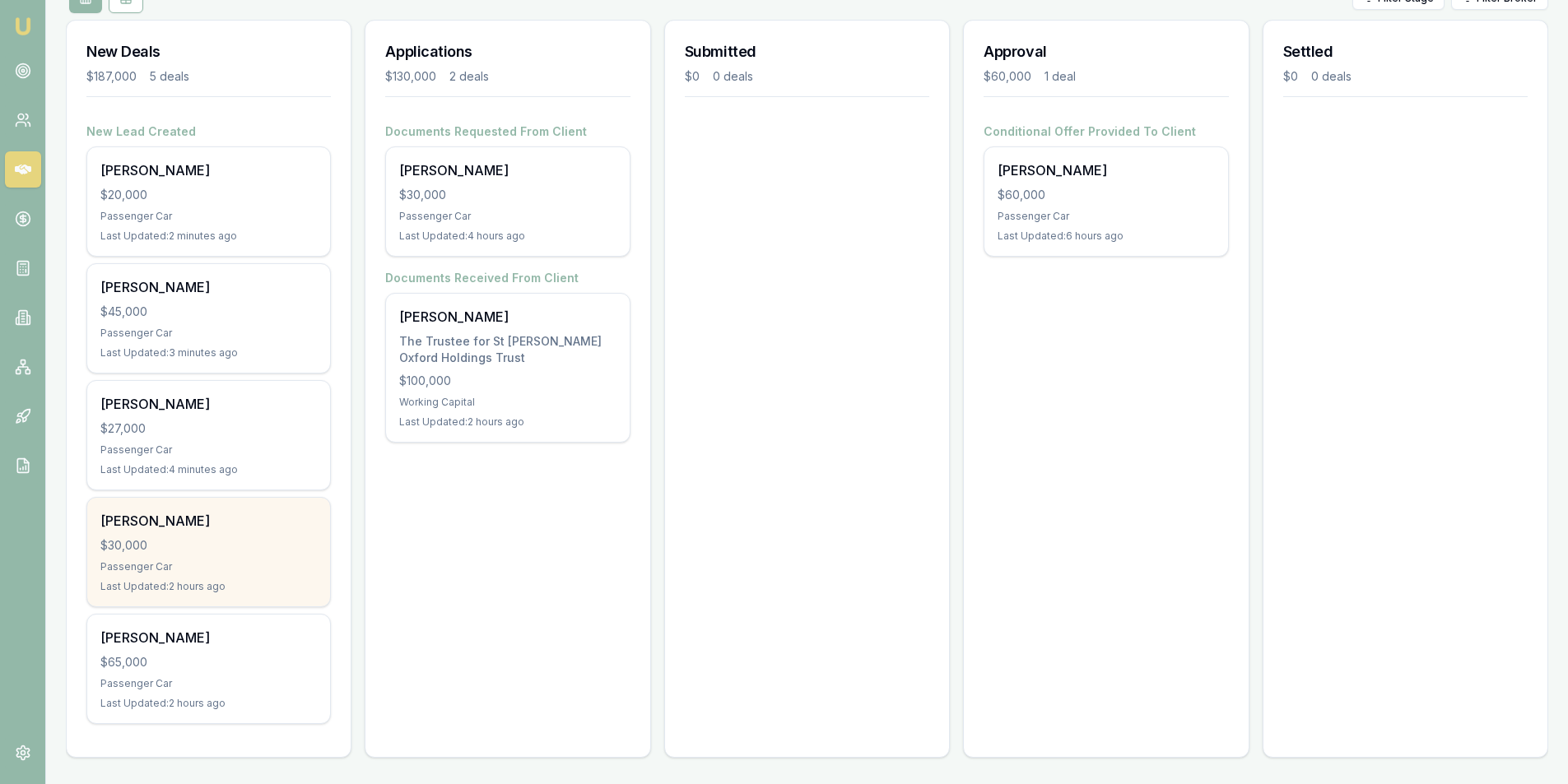
click at [200, 548] on div "$30,000" at bounding box center [209, 545] width 217 height 17
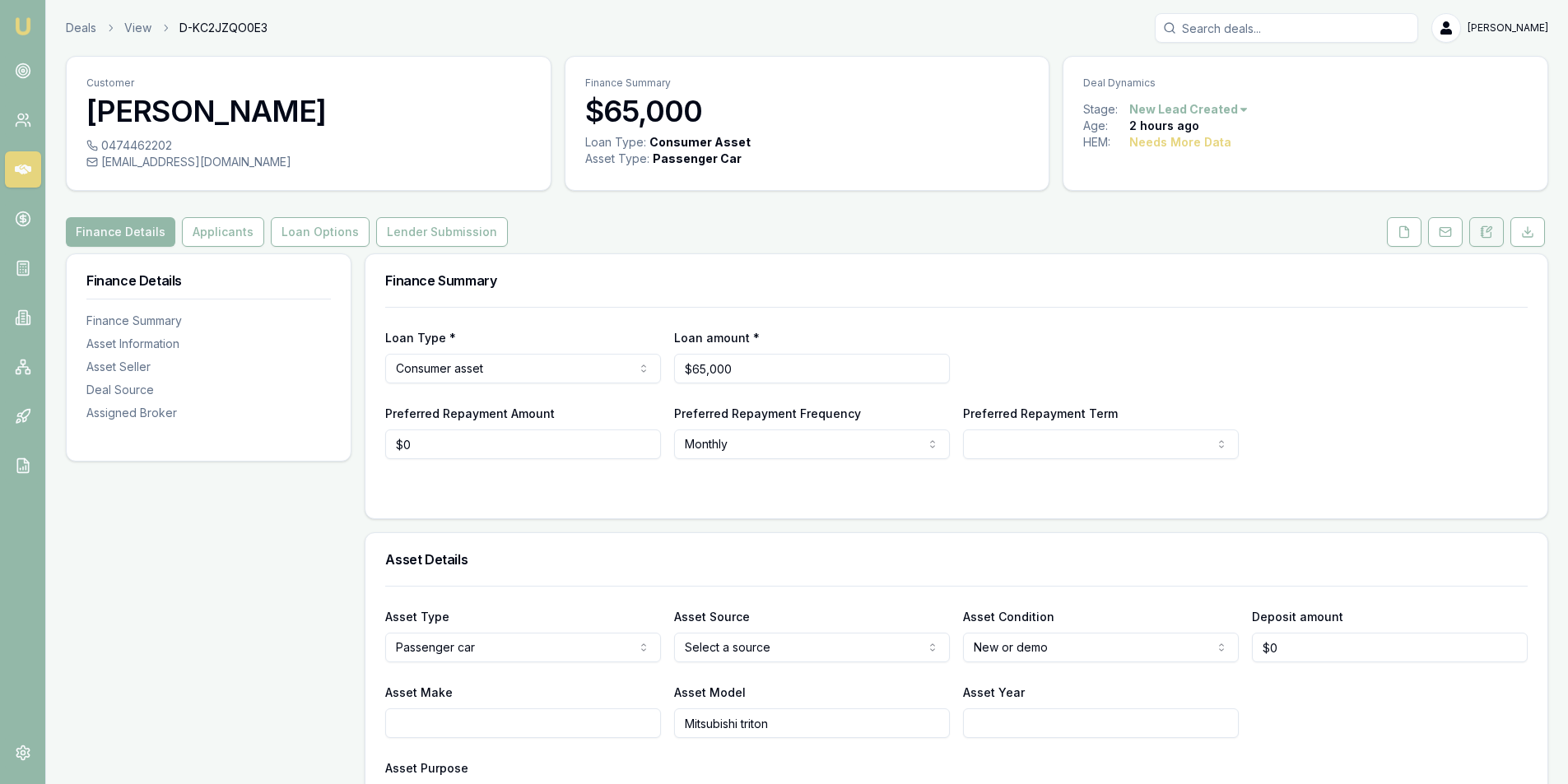
click at [1483, 231] on icon at bounding box center [1485, 231] width 13 height 13
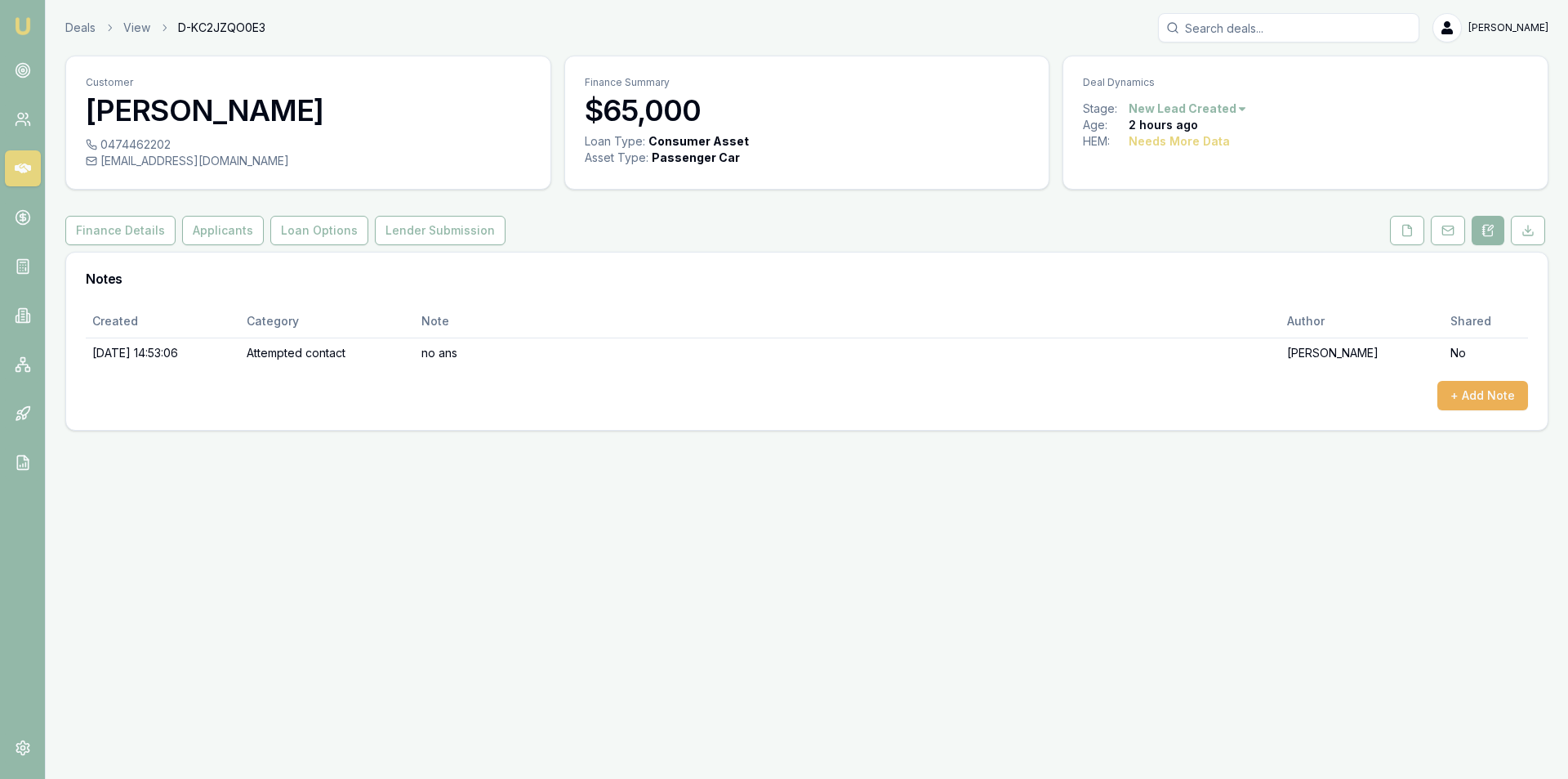
click at [200, 158] on div "[EMAIL_ADDRESS][DOMAIN_NAME]" at bounding box center [308, 160] width 445 height 17
copy div "bartsmets@dodo.com.au"
click at [1468, 403] on button "+ Add Note" at bounding box center [1483, 395] width 91 height 29
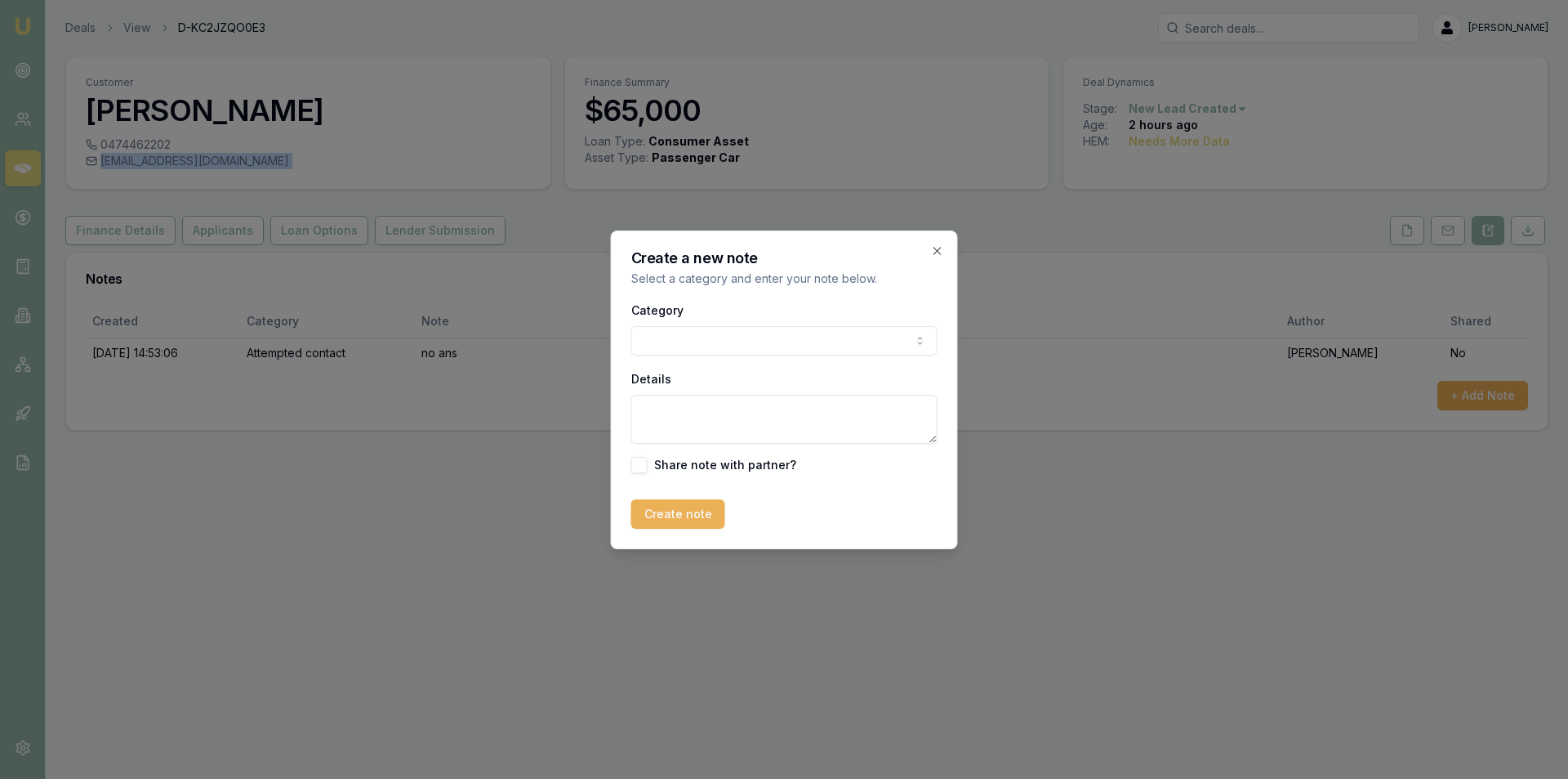
click at [805, 342] on body "Emu Broker Deals View D-KC2JZQO0E3 Peter Sarris Toggle Menu Customer Bart Smets…" at bounding box center [784, 390] width 1568 height 779
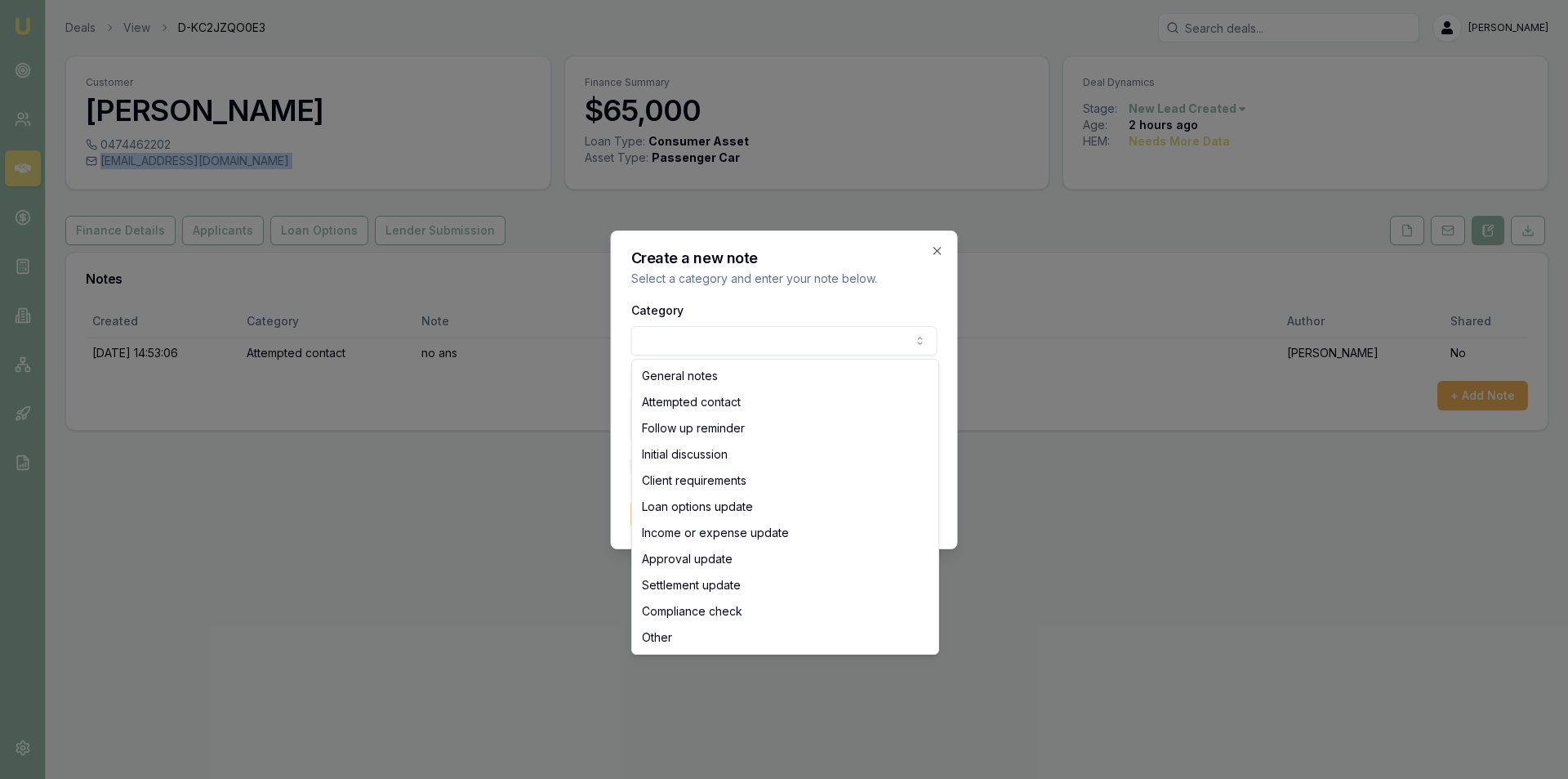
select select "ATTEMPTED_CONTACT"
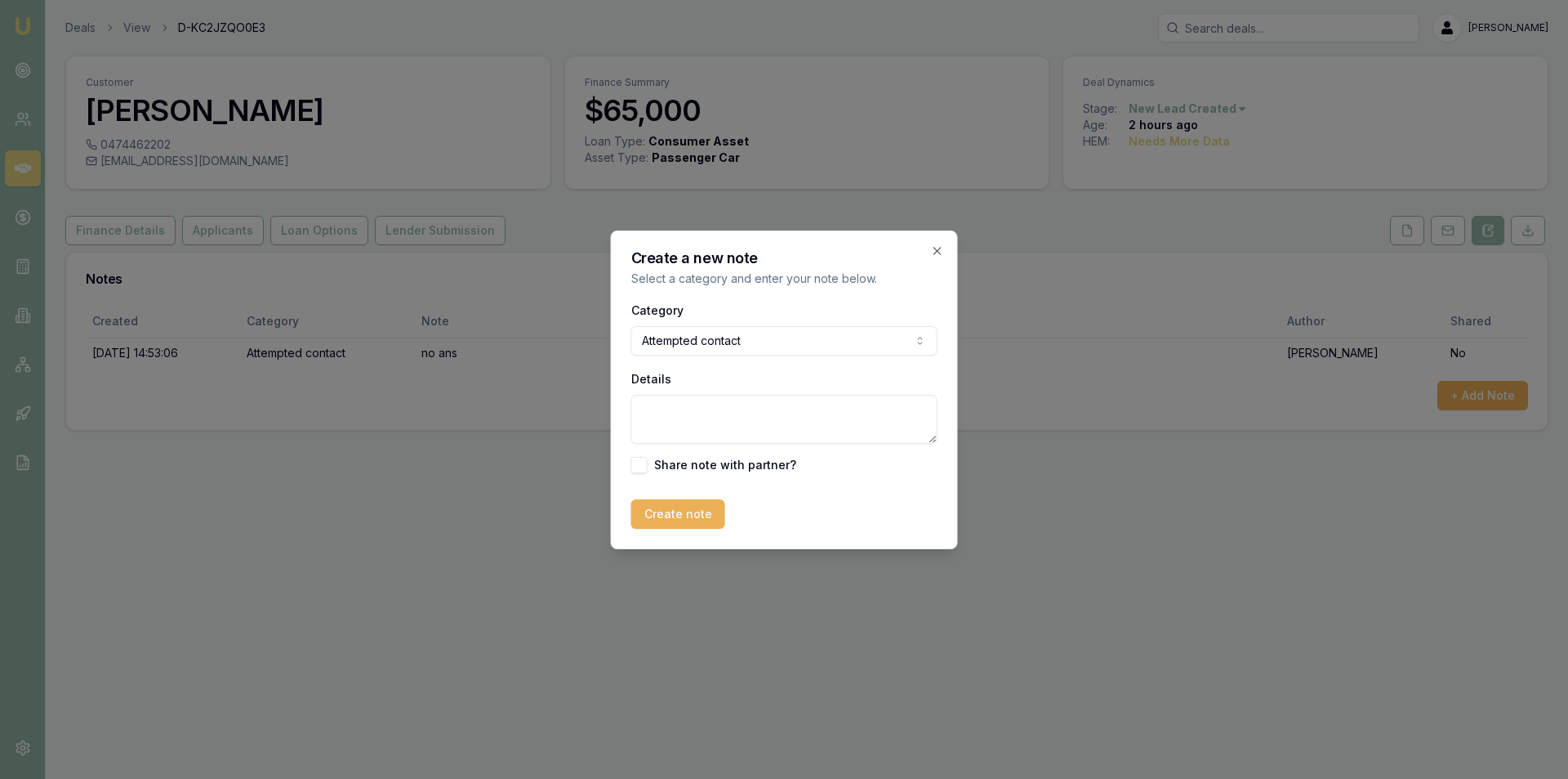
click at [759, 418] on textarea "Details" at bounding box center [784, 419] width 306 height 49
type textarea "Email sent + SMS"
click at [715, 514] on button "Create note" at bounding box center [678, 514] width 94 height 29
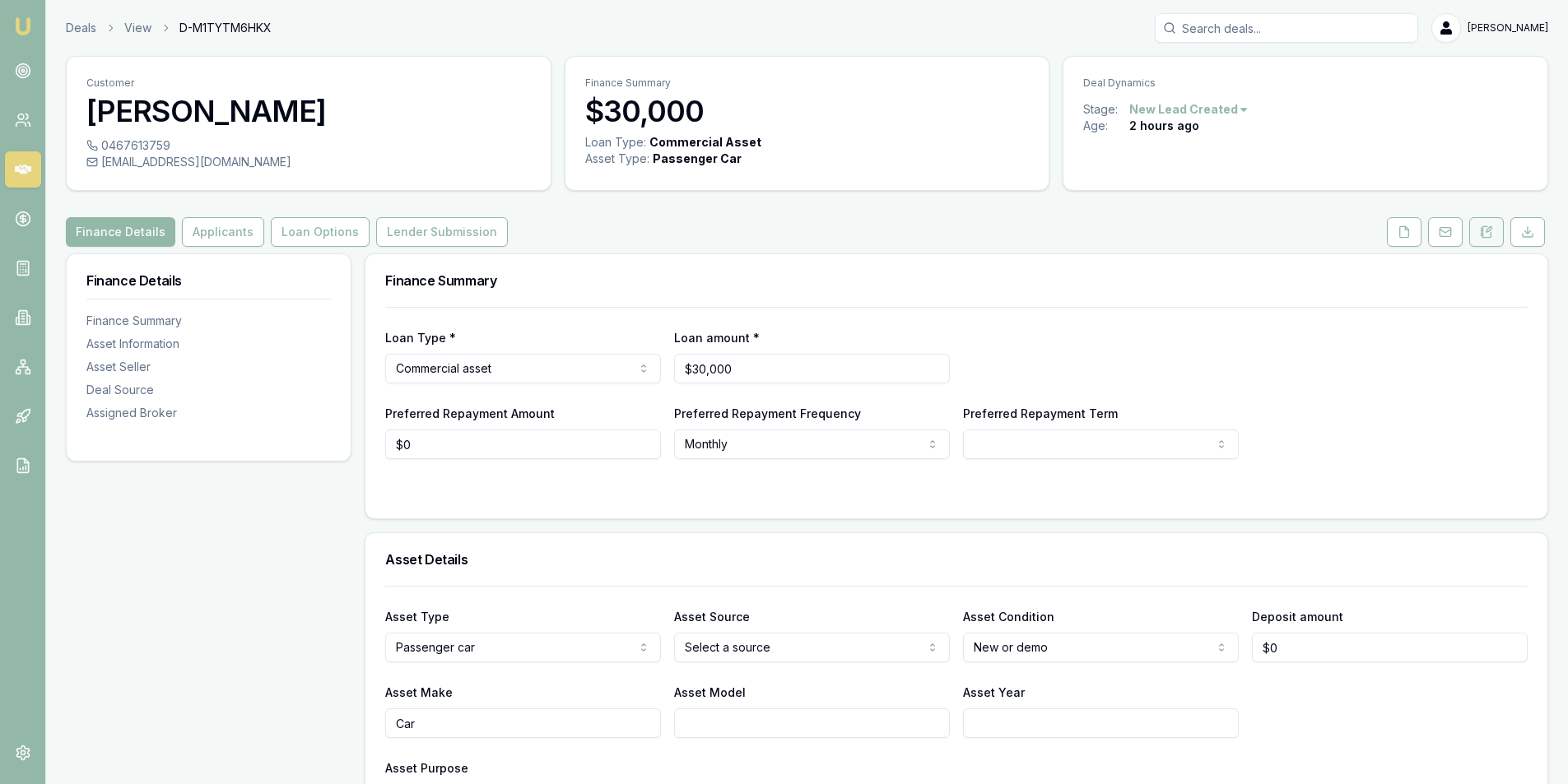
click at [1472, 229] on button at bounding box center [1486, 231] width 34 height 30
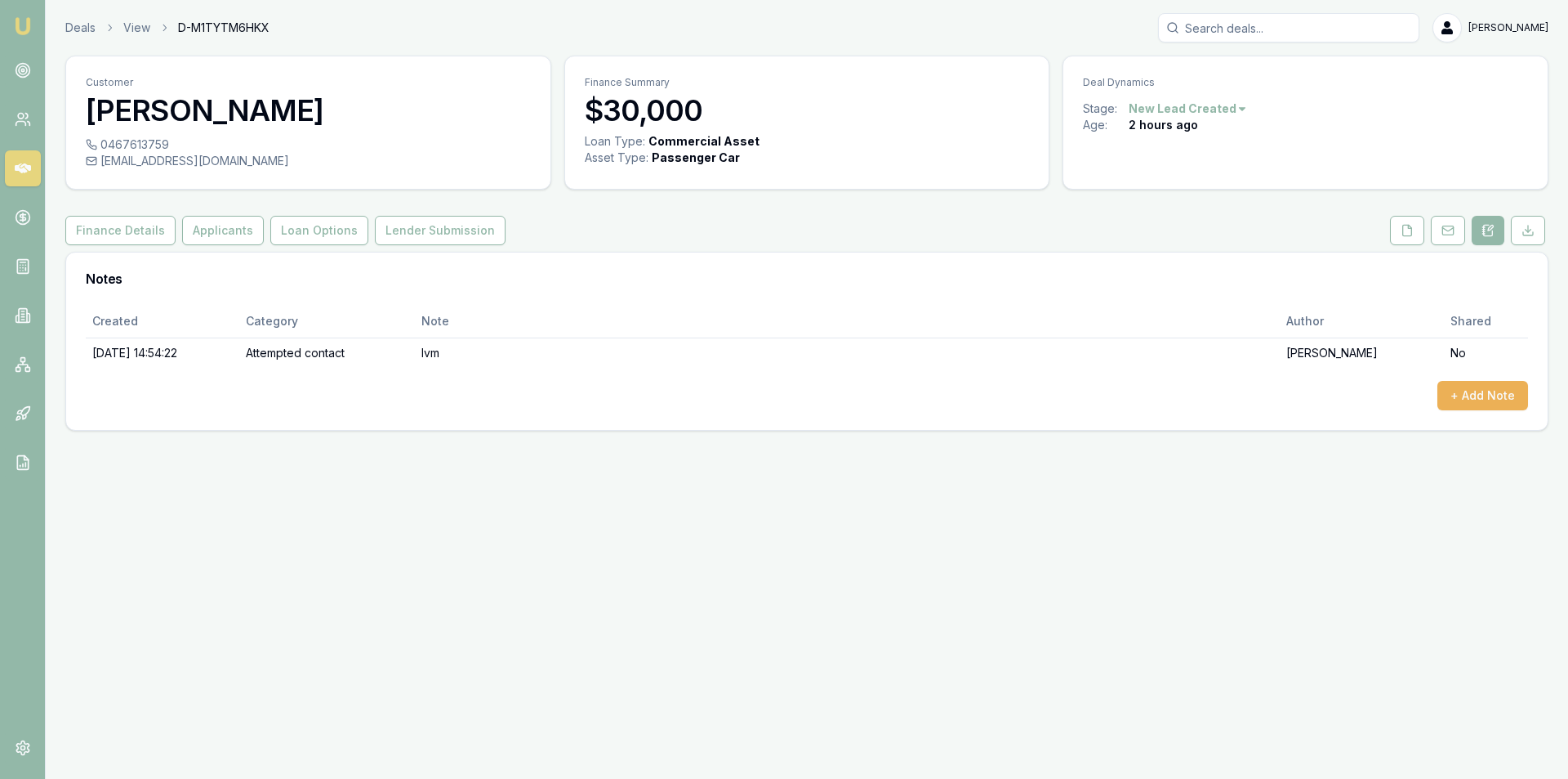
click at [167, 167] on div "[EMAIL_ADDRESS][DOMAIN_NAME]" at bounding box center [308, 160] width 445 height 17
click at [167, 167] on div "kaylee.alw@gmail.com" at bounding box center [308, 160] width 445 height 17
click at [168, 160] on div "kaylee.alw@gmail.com" at bounding box center [308, 160] width 445 height 17
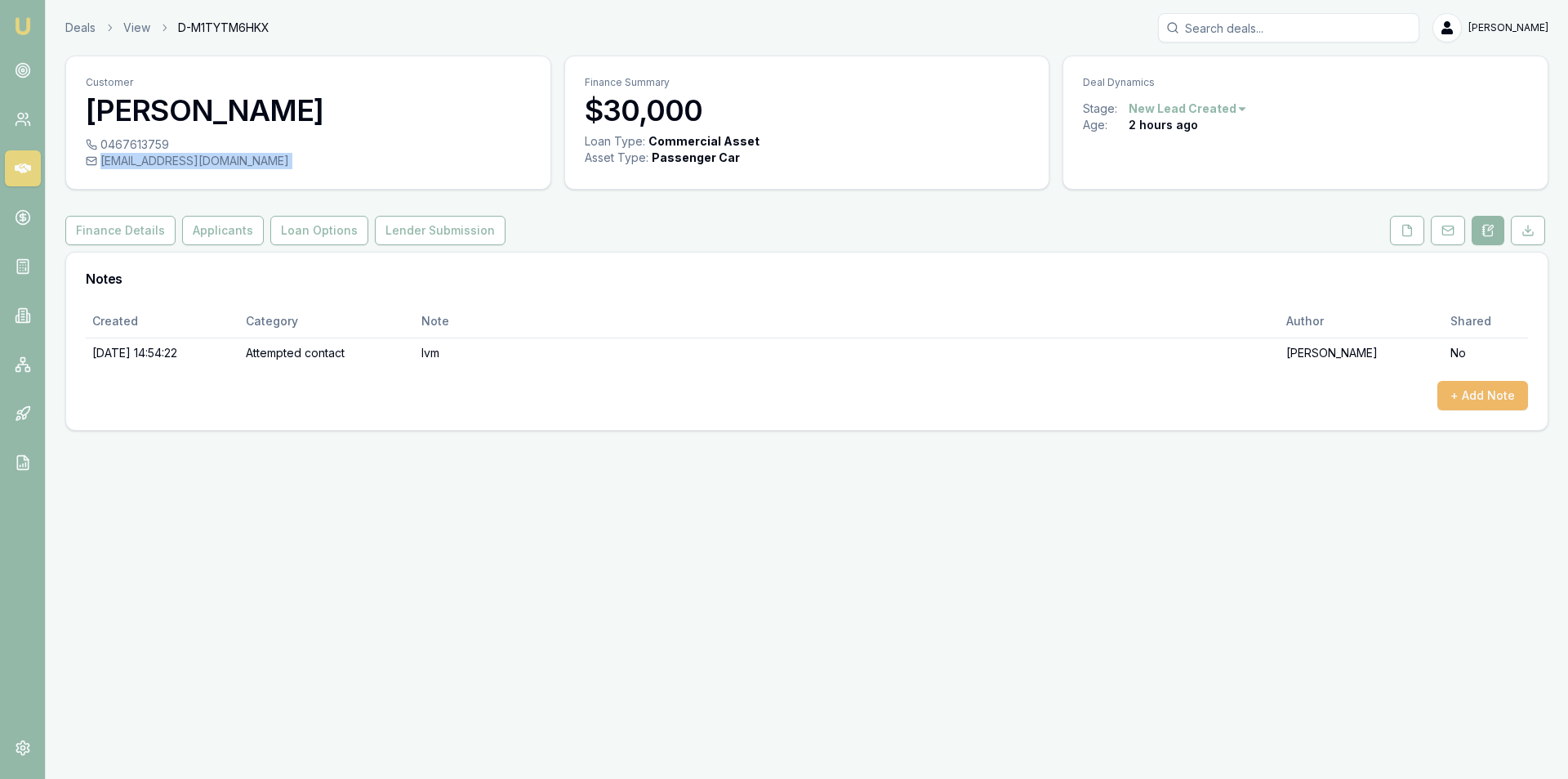
click at [1463, 390] on button "+ Add Note" at bounding box center [1483, 395] width 91 height 29
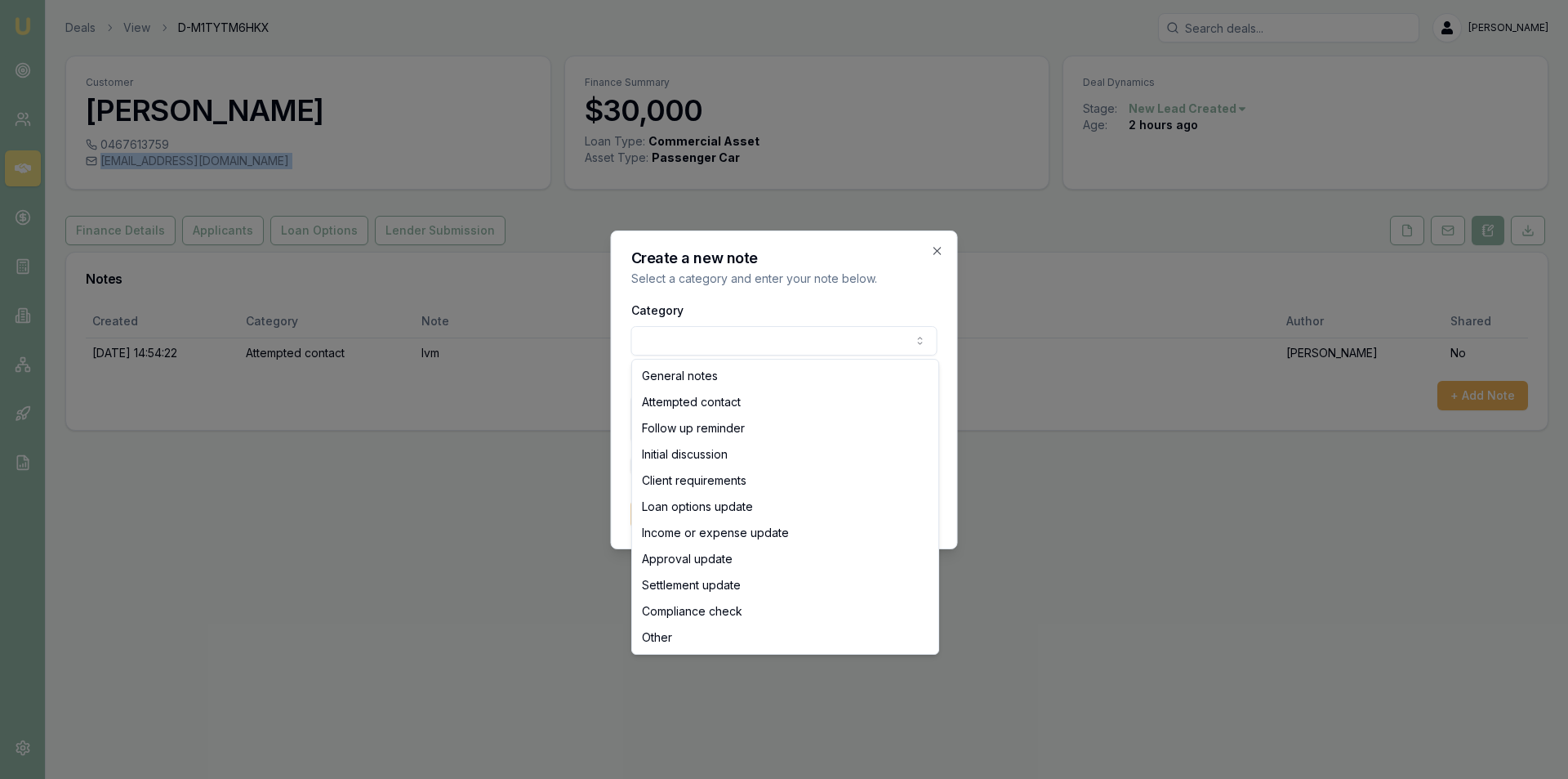
click at [762, 335] on body "Emu Broker Deals View D-M1TYTM6HKX Peter Sarris Toggle Menu Customer Kaylee Cha…" at bounding box center [784, 390] width 1568 height 779
select select "ATTEMPTED_CONTACT"
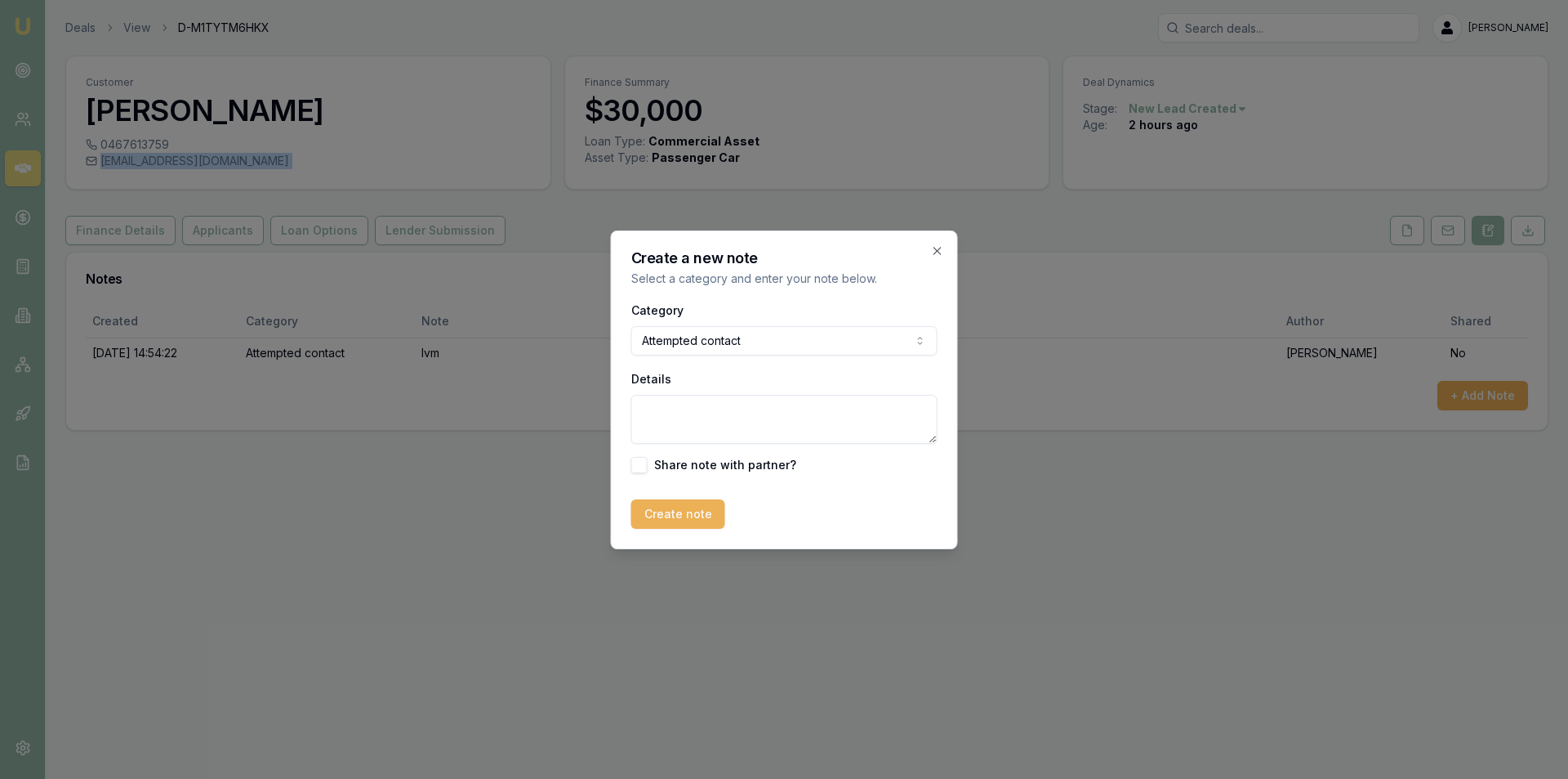
click at [736, 400] on textarea "Details" at bounding box center [784, 419] width 306 height 49
click at [739, 400] on textarea "Details" at bounding box center [784, 419] width 306 height 49
type textarea "sms+ email sent to customer"
click at [643, 488] on form "Category Attempted contact General notes Attempted contact Follow up reminder I…" at bounding box center [784, 414] width 306 height 229
click at [656, 508] on button "Create note" at bounding box center [678, 514] width 94 height 29
